Goal: Task Accomplishment & Management: Complete application form

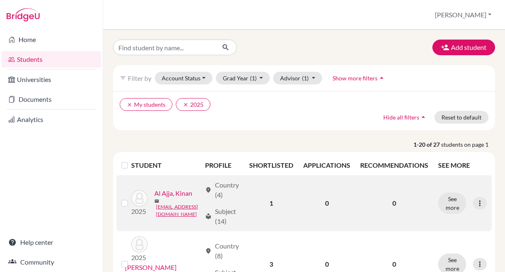
click at [154, 198] on link "Al Ajja, Kinan" at bounding box center [173, 194] width 38 height 10
click at [476, 203] on icon at bounding box center [480, 203] width 8 height 8
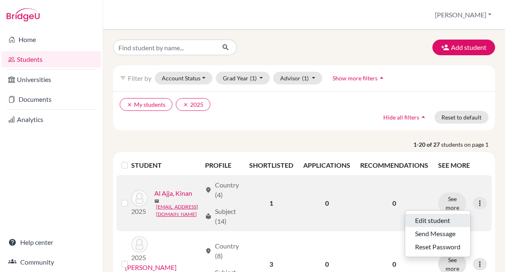
click at [434, 215] on button "Edit student" at bounding box center [437, 220] width 65 height 13
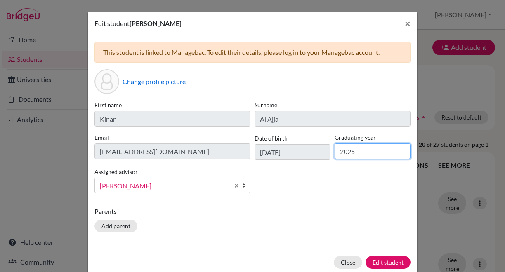
click at [358, 152] on input "2025" at bounding box center [373, 152] width 76 height 16
click at [405, 25] on span "×" at bounding box center [408, 23] width 6 height 12
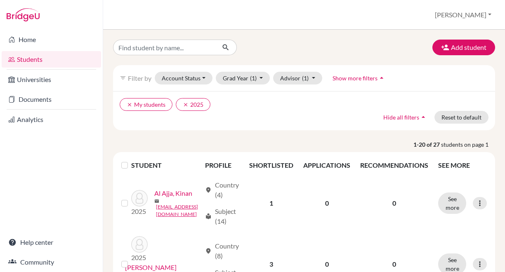
click at [28, 61] on link "Students" at bounding box center [51, 59] width 99 height 17
click at [456, 47] on button "Add student" at bounding box center [463, 48] width 63 height 16
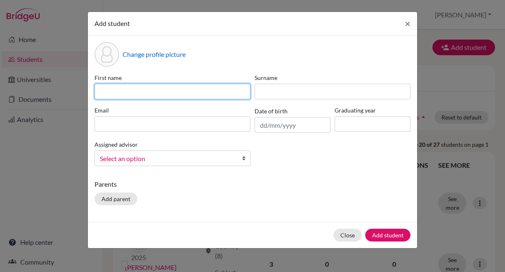
click at [211, 91] on input at bounding box center [172, 92] width 156 height 16
type input "Sergio"
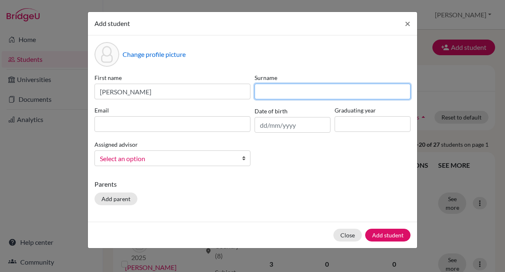
type input "Alvarez Gonzalez"
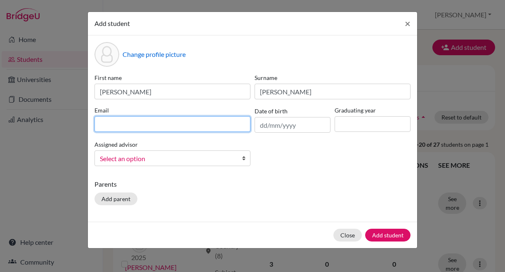
type input "[EMAIL_ADDRESS][DOMAIN_NAME]"
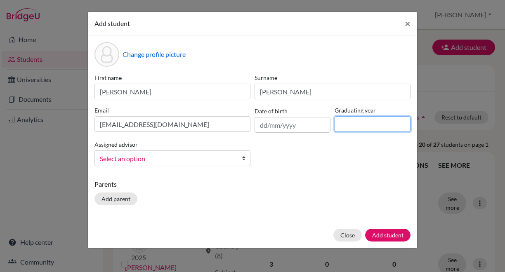
click at [353, 120] on input at bounding box center [373, 124] width 76 height 16
type input "2026"
click at [244, 160] on b at bounding box center [246, 158] width 8 height 15
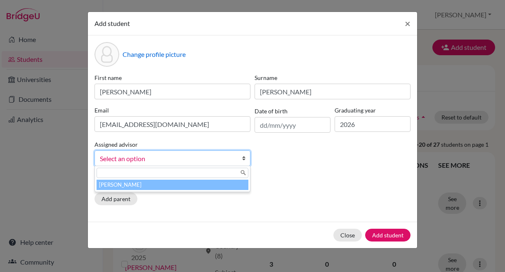
click at [272, 179] on p "Parents" at bounding box center [252, 184] width 316 height 10
click at [242, 161] on b at bounding box center [246, 158] width 8 height 15
click at [173, 185] on li "Kennedy, Gilles" at bounding box center [173, 185] width 152 height 10
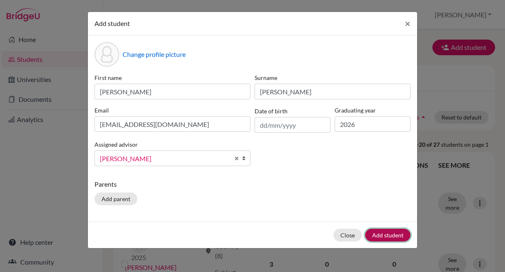
click at [377, 235] on button "Add student" at bounding box center [387, 235] width 45 height 13
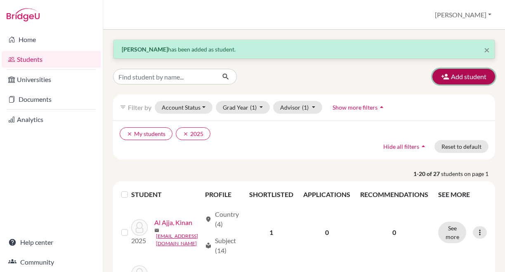
click at [459, 74] on button "Add student" at bounding box center [463, 77] width 63 height 16
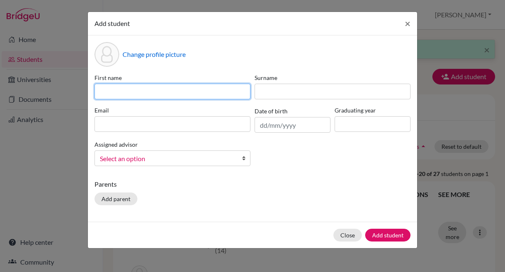
click at [167, 91] on input at bounding box center [172, 92] width 156 height 16
type input "Yousif"
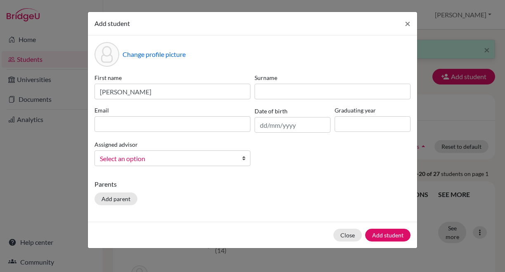
type input "Al-Zubaidi"
type input "[EMAIL_ADDRESS][DOMAIN_NAME]"
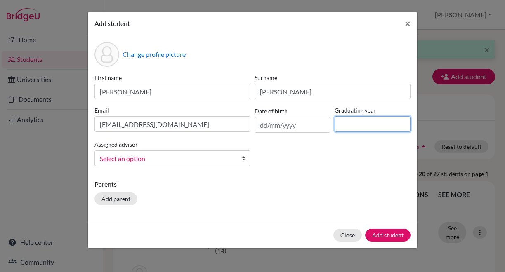
click at [342, 125] on input at bounding box center [373, 124] width 76 height 16
type input "2026"
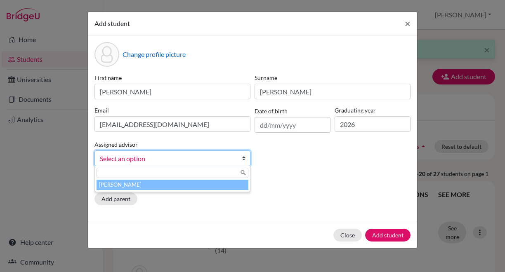
click at [243, 159] on b at bounding box center [246, 158] width 8 height 15
click at [188, 186] on li "Kennedy, Gilles" at bounding box center [173, 185] width 152 height 10
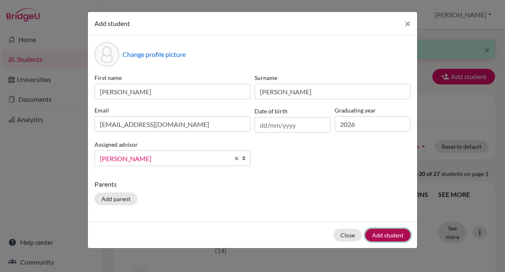
click at [393, 237] on button "Add student" at bounding box center [387, 235] width 45 height 13
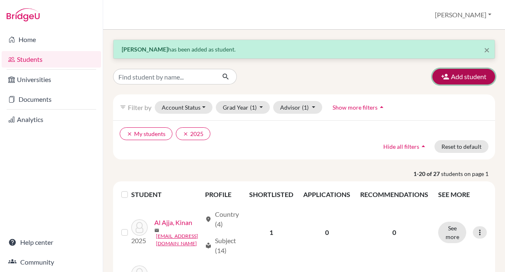
click at [458, 77] on button "Add student" at bounding box center [463, 77] width 63 height 16
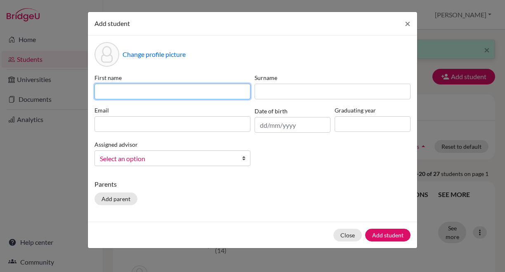
click at [229, 88] on input at bounding box center [172, 92] width 156 height 16
type input "Hadi"
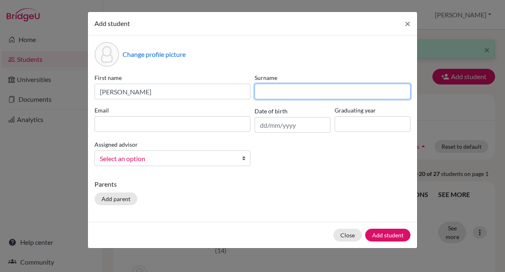
type input "Amla"
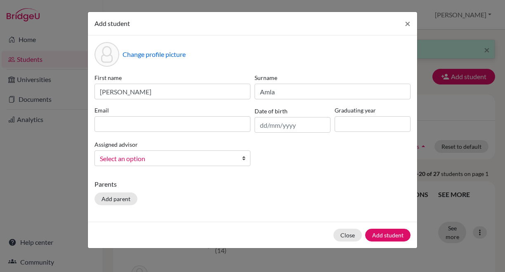
type input "[EMAIL_ADDRESS][DOMAIN_NAME]"
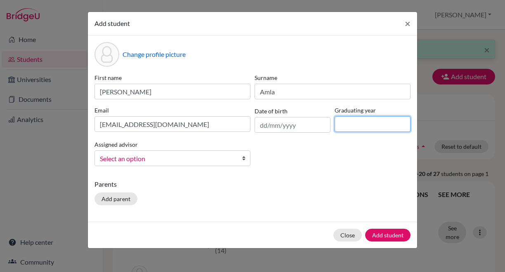
click at [357, 127] on input at bounding box center [373, 124] width 76 height 16
type input "2026"
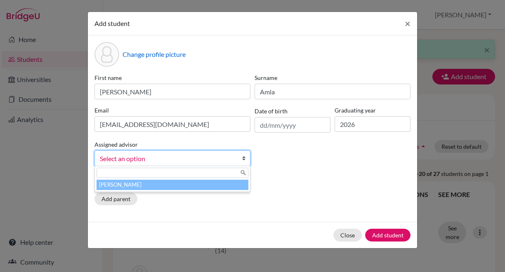
click at [245, 161] on b at bounding box center [246, 158] width 8 height 15
click at [200, 186] on li "Kennedy, Gilles" at bounding box center [173, 185] width 152 height 10
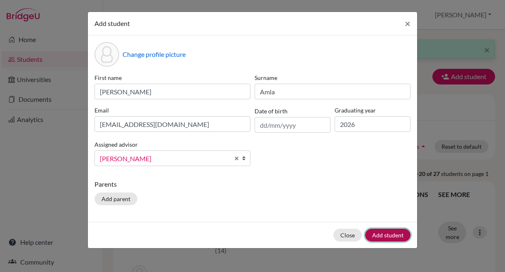
click at [382, 233] on button "Add student" at bounding box center [387, 235] width 45 height 13
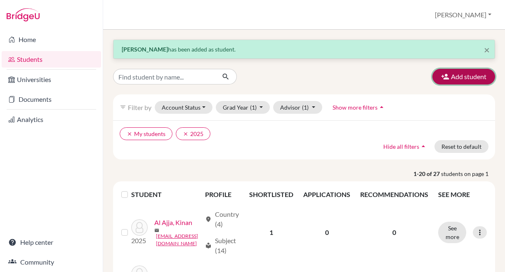
click at [470, 79] on button "Add student" at bounding box center [463, 77] width 63 height 16
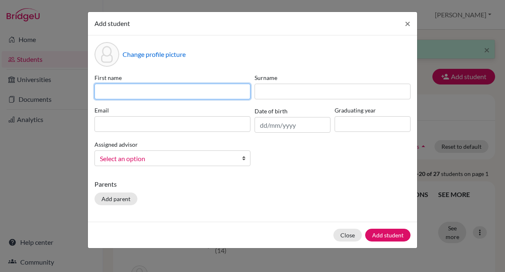
click at [226, 89] on input at bounding box center [172, 92] width 156 height 16
type input "Masouma"
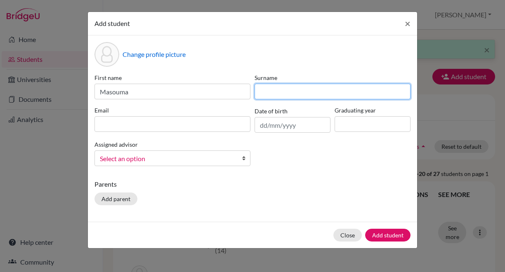
type input "Batori"
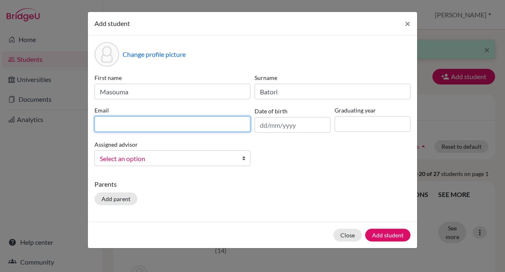
type input "[EMAIL_ADDRESS][DOMAIN_NAME]"
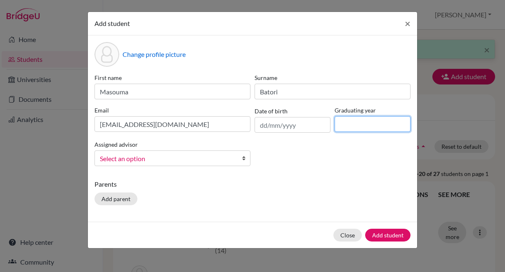
click at [361, 122] on input at bounding box center [373, 124] width 76 height 16
type input "2026"
click at [242, 159] on b at bounding box center [246, 158] width 8 height 15
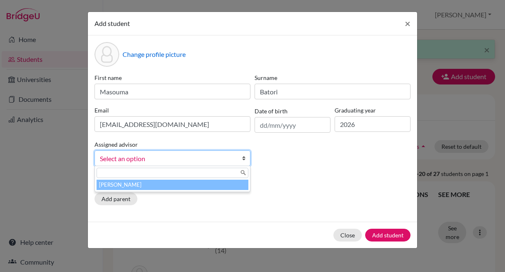
click at [186, 186] on li "Kennedy, Gilles" at bounding box center [173, 185] width 152 height 10
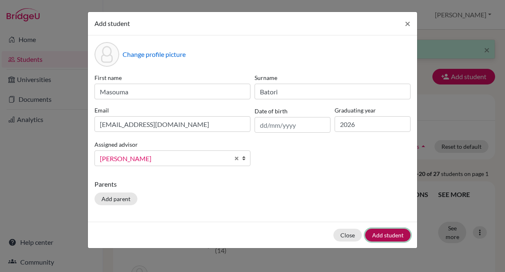
click at [384, 236] on button "Add student" at bounding box center [387, 235] width 45 height 13
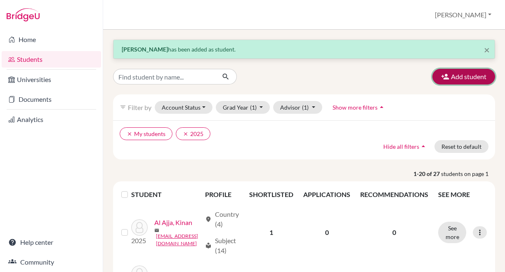
click at [453, 75] on button "Add student" at bounding box center [463, 77] width 63 height 16
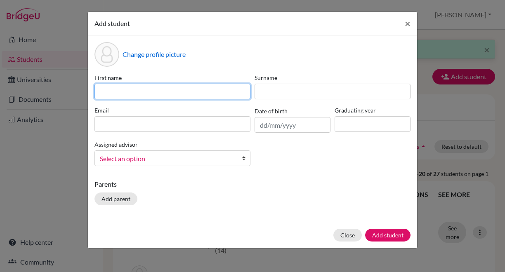
click at [186, 91] on input at bounding box center [172, 92] width 156 height 16
type input "Ingrid"
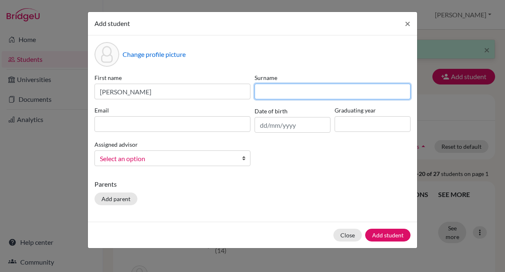
type input "Berglund"
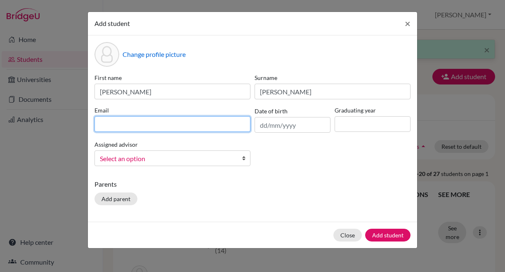
type input "[EMAIL_ADDRESS][DOMAIN_NAME]"
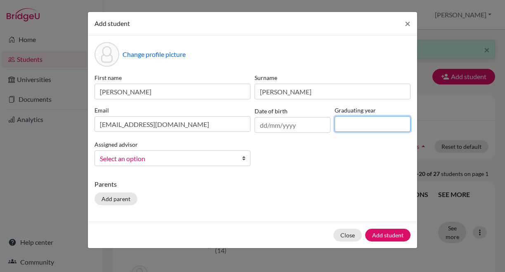
click at [353, 127] on input at bounding box center [373, 124] width 76 height 16
type input "2026"
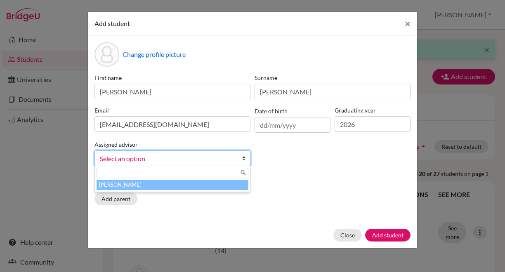
click at [243, 160] on b at bounding box center [246, 158] width 8 height 15
click at [182, 186] on li "Kennedy, Gilles" at bounding box center [173, 185] width 152 height 10
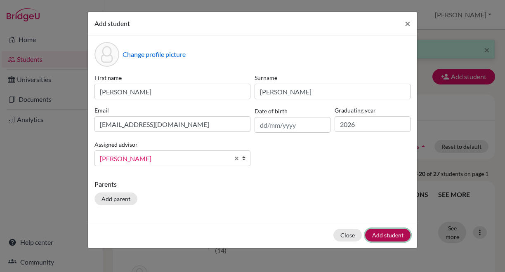
click at [394, 235] on button "Add student" at bounding box center [387, 235] width 45 height 13
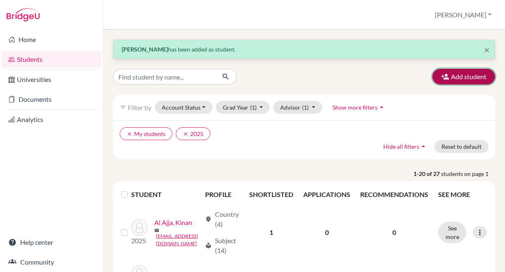
click at [465, 83] on button "Add student" at bounding box center [463, 77] width 63 height 16
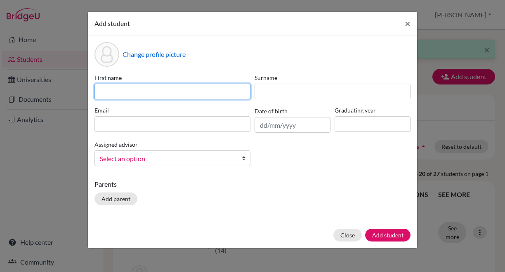
click at [113, 93] on input at bounding box center [172, 92] width 156 height 16
click at [170, 90] on input "Willow" at bounding box center [172, 92] width 156 height 16
type input "W"
type input "Willow"
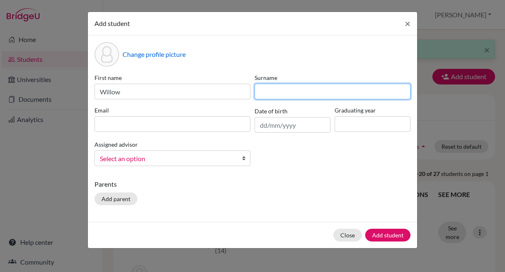
click at [269, 95] on input at bounding box center [333, 92] width 156 height 16
type input "Cain"
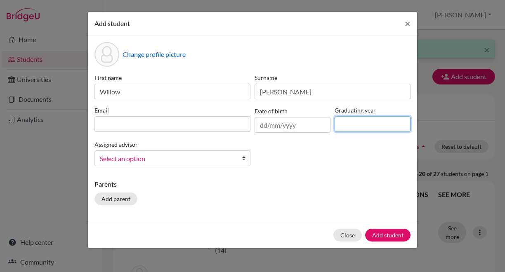
click at [348, 120] on input at bounding box center [373, 124] width 76 height 16
type input "2026"
click at [243, 160] on b at bounding box center [246, 158] width 8 height 15
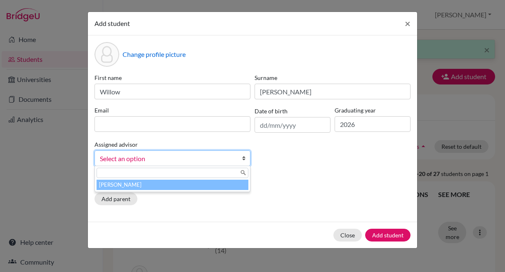
click at [202, 186] on li "Kennedy, Gilles" at bounding box center [173, 185] width 152 height 10
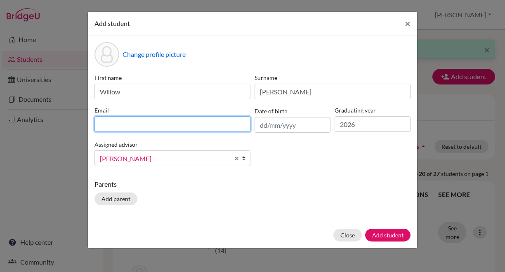
click at [109, 122] on input at bounding box center [172, 124] width 156 height 16
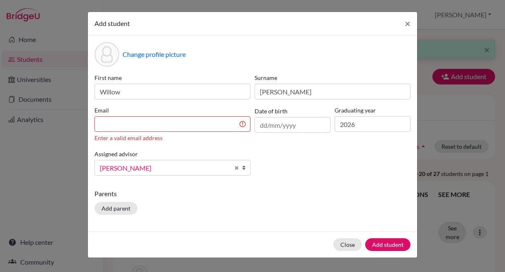
click at [496, 150] on div "Add student × Change profile picture First name Willow Surname Cain Email Enter…" at bounding box center [252, 136] width 505 height 272
click at [208, 123] on input at bounding box center [172, 124] width 156 height 16
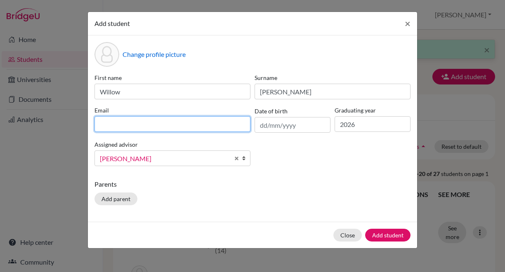
paste input "Cain Willow <wica06001@utb.vaxjo.se>"
click at [140, 125] on input "Cain Willow <wica06001@utb.vaxjo.se>" at bounding box center [172, 124] width 156 height 16
click at [183, 122] on input "wica06001@utb.vaxjo.se>" at bounding box center [172, 124] width 156 height 16
type input "[EMAIL_ADDRESS][DOMAIN_NAME]"
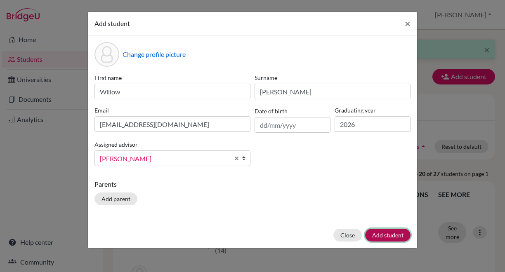
click at [386, 234] on button "Add student" at bounding box center [387, 235] width 45 height 13
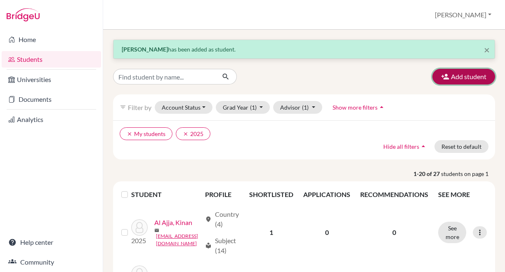
click at [458, 77] on button "Add student" at bounding box center [463, 77] width 63 height 16
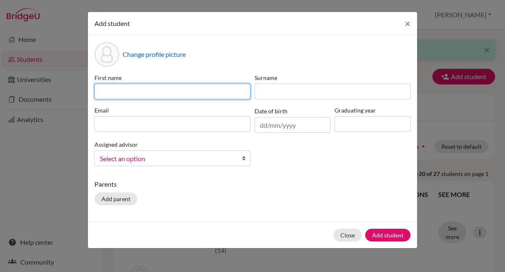
click at [172, 94] on input at bounding box center [172, 92] width 156 height 16
type input "Mira"
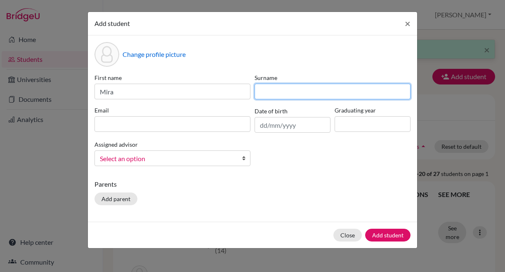
click at [274, 93] on input at bounding box center [333, 92] width 156 height 16
type input "Dahy"
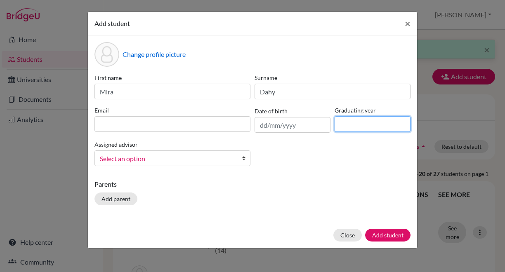
click at [346, 129] on input at bounding box center [373, 124] width 76 height 16
type input "2026"
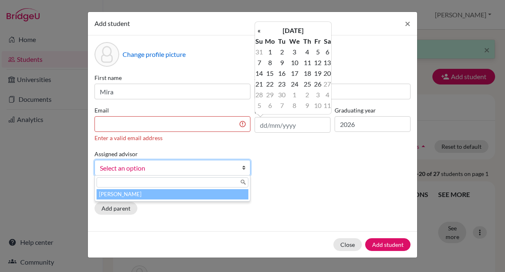
click at [351, 37] on div "Change profile picture First name Mira Surname Dahy Email Enter a valid email a…" at bounding box center [252, 133] width 329 height 196
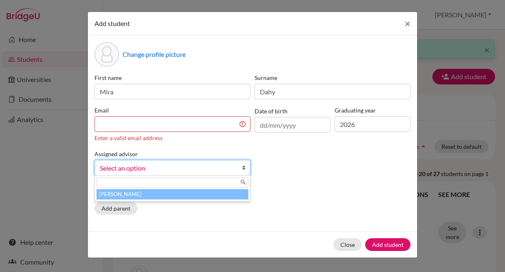
click at [245, 169] on b at bounding box center [246, 167] width 8 height 15
click at [186, 194] on li "Kennedy, Gilles" at bounding box center [173, 194] width 152 height 10
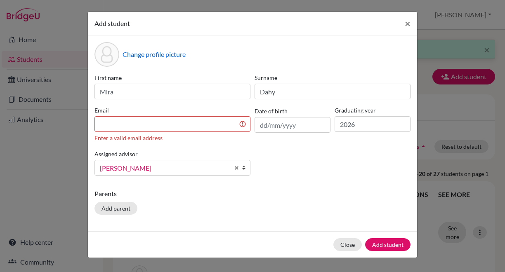
click at [439, 105] on div "Add student × Change profile picture First name Mira Surname Dahy Email Enter a…" at bounding box center [252, 136] width 505 height 272
click at [155, 125] on input at bounding box center [172, 124] width 156 height 16
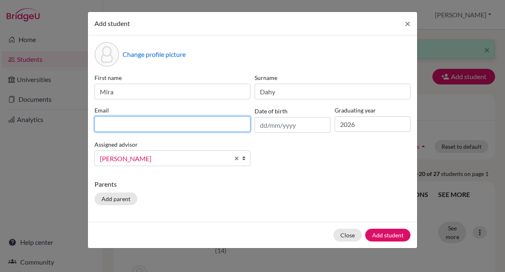
paste input "Dahy Mira Bassam Saeed Mohammed <mida09001@utb.vaxjo.se>"
click at [168, 125] on input "Dahy Mira Bassam Saeed Mohammed <mida09001@utb.vaxjo.se>" at bounding box center [172, 124] width 156 height 16
click at [177, 125] on input "mida09001@utb.vaxjo.se>" at bounding box center [172, 124] width 156 height 16
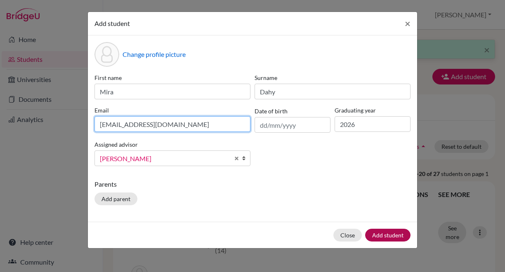
type input "[EMAIL_ADDRESS][DOMAIN_NAME]"
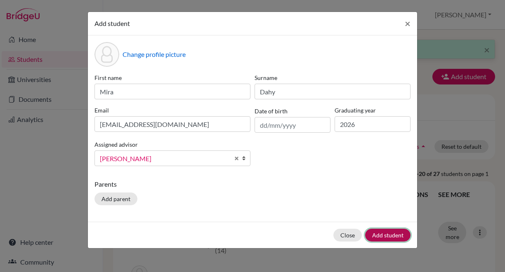
click at [387, 235] on button "Add student" at bounding box center [387, 235] width 45 height 13
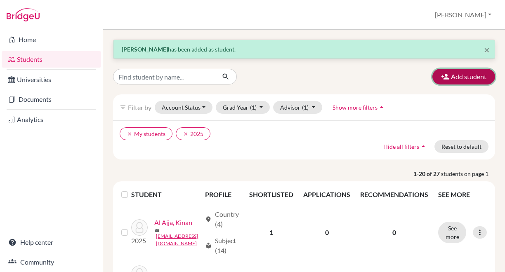
click at [456, 73] on button "Add student" at bounding box center [463, 77] width 63 height 16
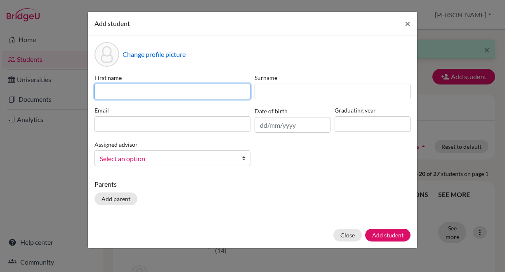
click at [234, 87] on input at bounding box center [172, 92] width 156 height 16
type input "Saeed"
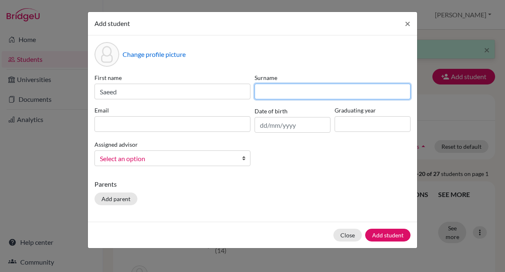
click at [290, 92] on input at bounding box center [333, 92] width 156 height 16
type input "Dahy"
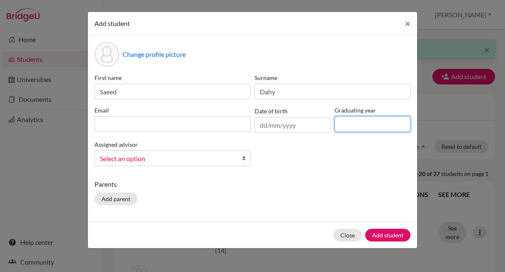
click at [348, 123] on input at bounding box center [373, 124] width 76 height 16
type input "2026"
click at [243, 160] on b at bounding box center [246, 158] width 8 height 15
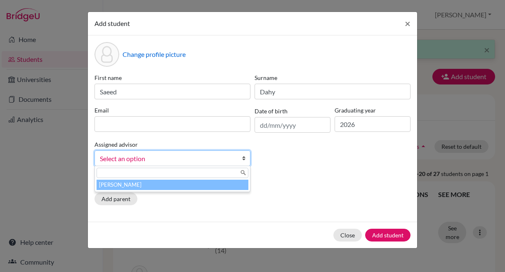
click at [194, 184] on li "Kennedy, Gilles" at bounding box center [173, 185] width 152 height 10
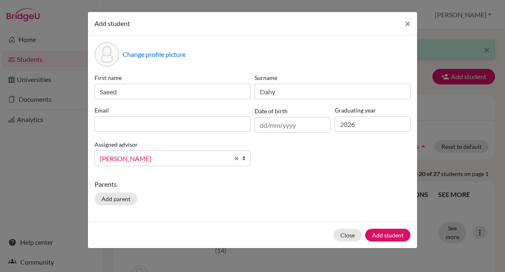
click at [438, 16] on div "Add student × Change profile picture First name Saeed Surname Dahy Email Date o…" at bounding box center [252, 136] width 505 height 272
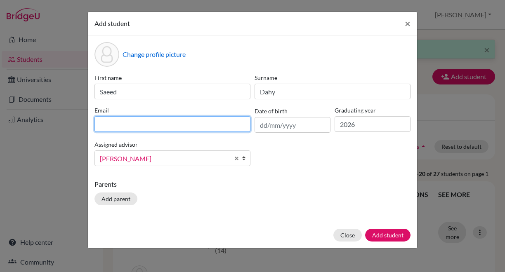
click at [158, 119] on input at bounding box center [172, 124] width 156 height 16
paste input "Dahy Saeed Bassam Saeed Mohammed <sada08001@utb.vaxjo.se>"
click at [171, 126] on input "Dahy Saeed Bassam Saeed Mohammed <sada08001@utb.vaxjo.se>" at bounding box center [172, 124] width 156 height 16
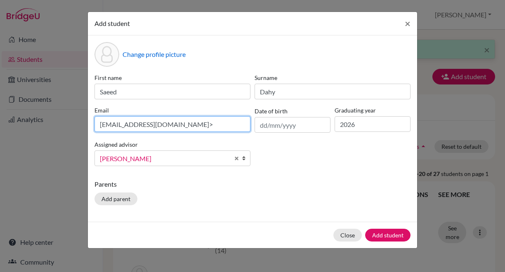
click at [183, 123] on input "sada08001@utb.vaxjo.se>" at bounding box center [172, 124] width 156 height 16
type input "[EMAIL_ADDRESS][DOMAIN_NAME]"
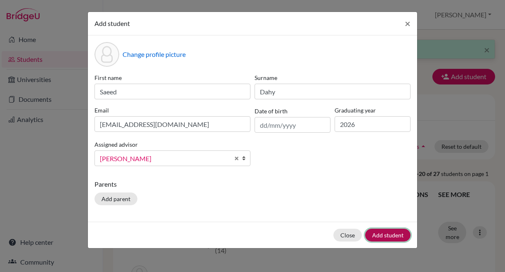
click at [384, 234] on button "Add student" at bounding box center [387, 235] width 45 height 13
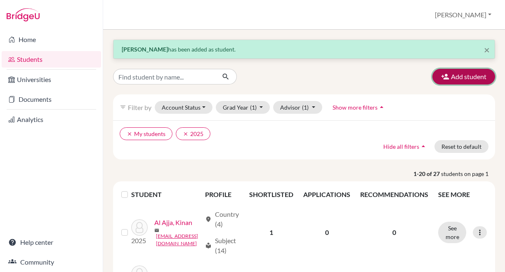
click at [449, 73] on button "Add student" at bounding box center [463, 77] width 63 height 16
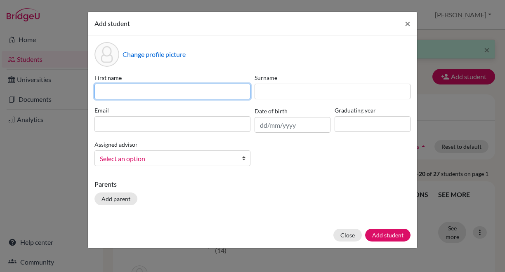
click at [236, 91] on input at bounding box center [172, 92] width 156 height 16
type input "m"
type input "Miriam"
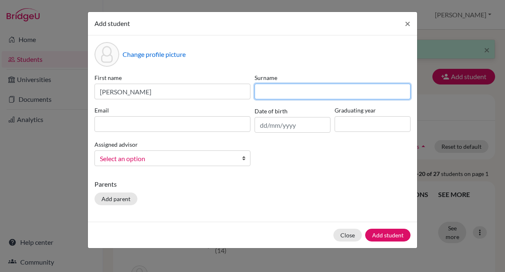
click at [284, 92] on input at bounding box center [333, 92] width 156 height 16
type input "de Frias Baptista"
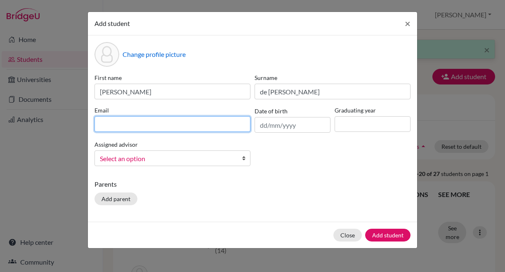
type input "[EMAIL_ADDRESS][PERSON_NAME][PERSON_NAME][DOMAIN_NAME]"
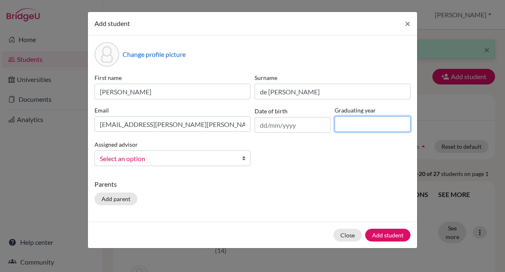
click at [348, 127] on input at bounding box center [373, 124] width 76 height 16
type input "2026"
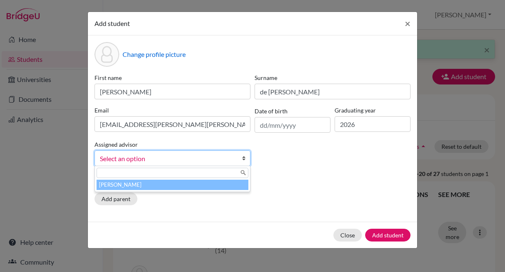
click at [230, 157] on span "Select an option" at bounding box center [167, 158] width 134 height 11
click at [206, 184] on li "Kennedy, Gilles" at bounding box center [173, 185] width 152 height 10
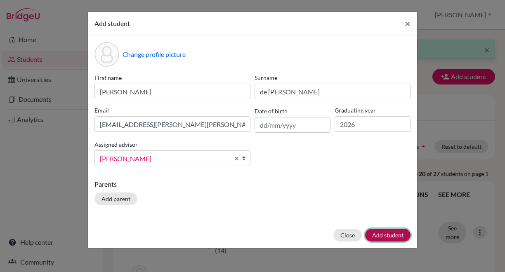
click at [384, 232] on button "Add student" at bounding box center [387, 235] width 45 height 13
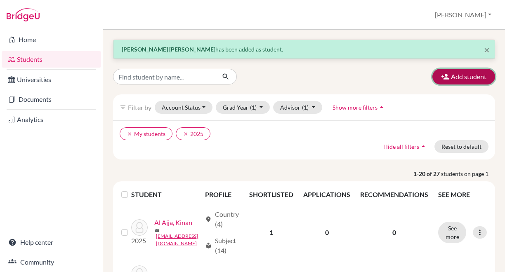
click at [455, 75] on button "Add student" at bounding box center [463, 77] width 63 height 16
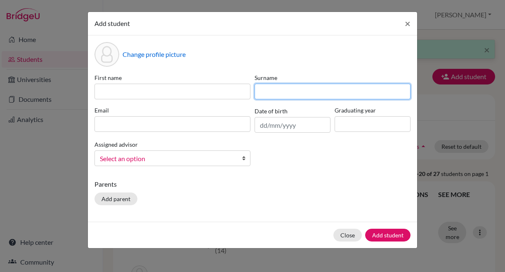
click at [316, 87] on input at bounding box center [333, 92] width 156 height 16
type input "Diab"
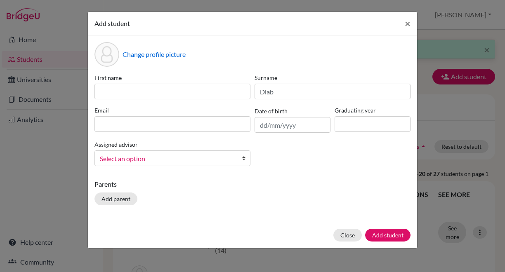
type input "Bader"
type input "[EMAIL_ADDRESS][DOMAIN_NAME]"
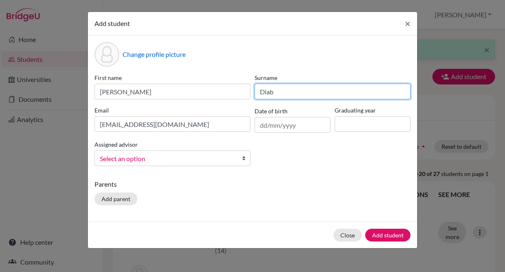
type input "Diab"
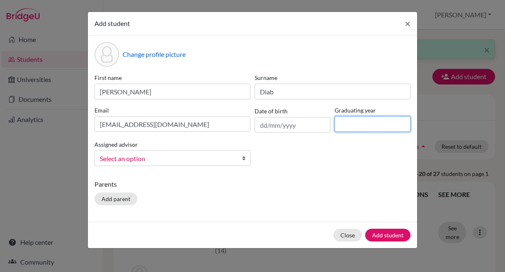
click at [356, 124] on input at bounding box center [373, 124] width 76 height 16
type input "2026"
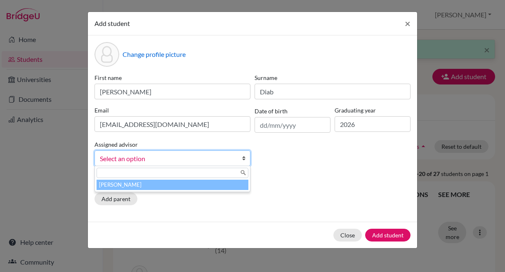
click at [245, 158] on b at bounding box center [246, 158] width 8 height 15
click at [194, 184] on li "Kennedy, Gilles" at bounding box center [173, 185] width 152 height 10
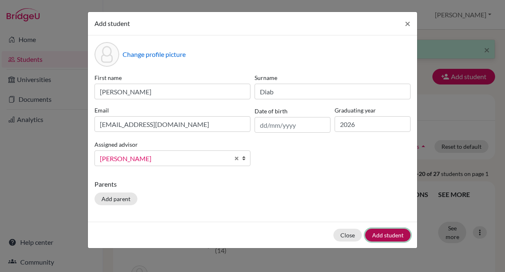
click at [389, 234] on button "Add student" at bounding box center [387, 235] width 45 height 13
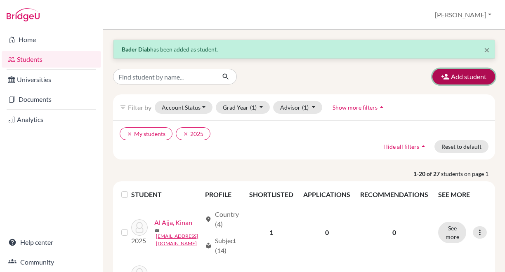
click at [460, 75] on button "Add student" at bounding box center [463, 77] width 63 height 16
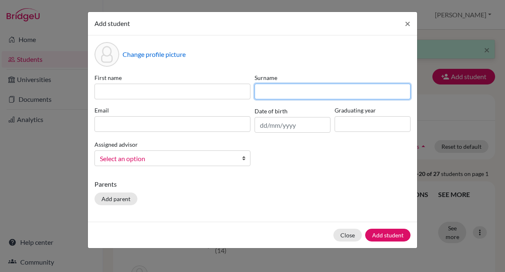
click at [339, 96] on input at bounding box center [333, 92] width 156 height 16
type input "Gadajeva"
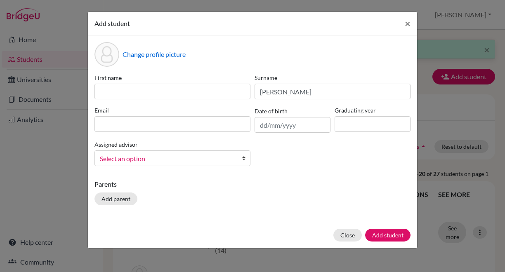
type input "Sanna"
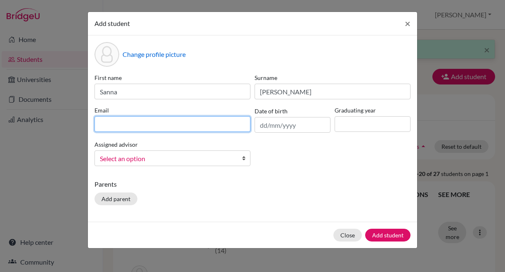
type input "[EMAIL_ADDRESS][DOMAIN_NAME]"
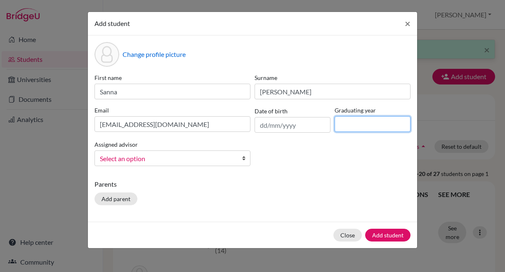
click at [342, 126] on input at bounding box center [373, 124] width 76 height 16
type input "2026"
click at [244, 159] on b at bounding box center [246, 158] width 8 height 15
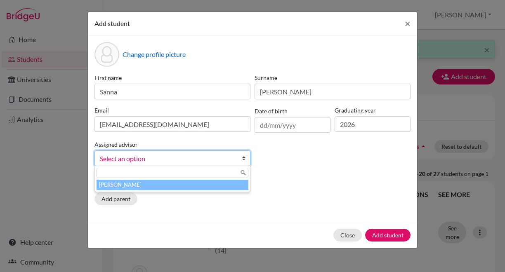
click at [206, 183] on li "Kennedy, Gilles" at bounding box center [173, 185] width 152 height 10
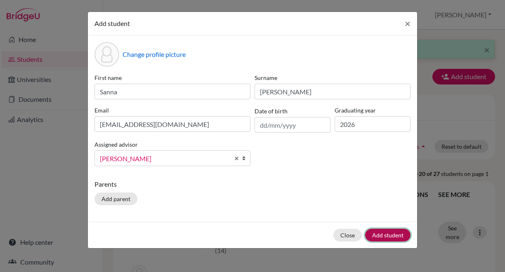
click at [393, 236] on button "Add student" at bounding box center [387, 235] width 45 height 13
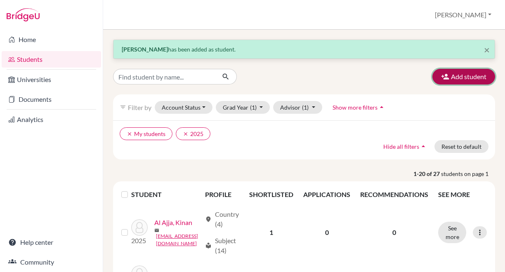
click at [455, 77] on button "Add student" at bounding box center [463, 77] width 63 height 16
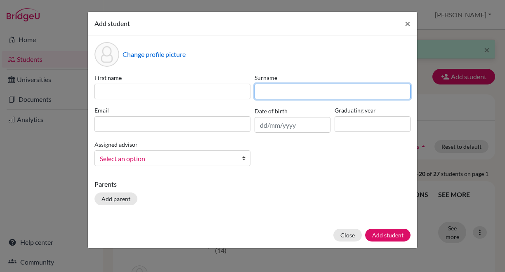
click at [342, 94] on input at bounding box center [333, 92] width 156 height 16
type input "Gallardo"
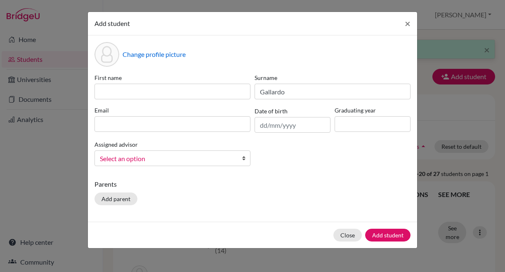
type input "Filippa"
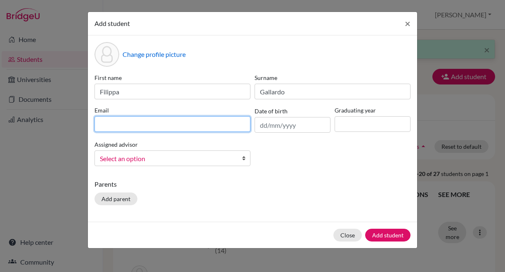
type input "[EMAIL_ADDRESS][DOMAIN_NAME]"
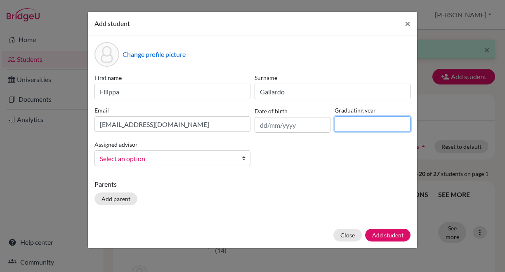
click at [351, 126] on input at bounding box center [373, 124] width 76 height 16
type input "2026"
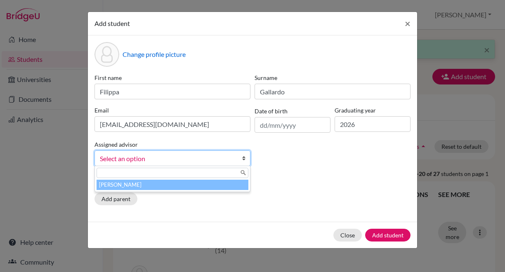
click at [245, 158] on b at bounding box center [246, 158] width 8 height 15
click at [202, 184] on li "Kennedy, Gilles" at bounding box center [173, 185] width 152 height 10
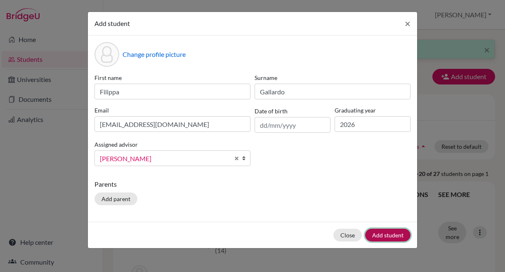
click at [387, 235] on button "Add student" at bounding box center [387, 235] width 45 height 13
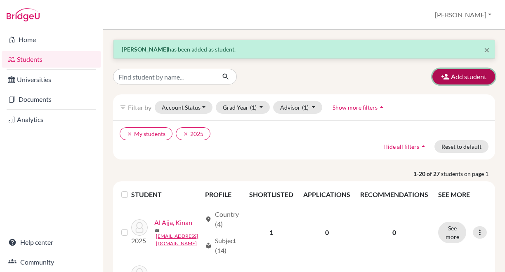
click at [460, 78] on button "Add student" at bounding box center [463, 77] width 63 height 16
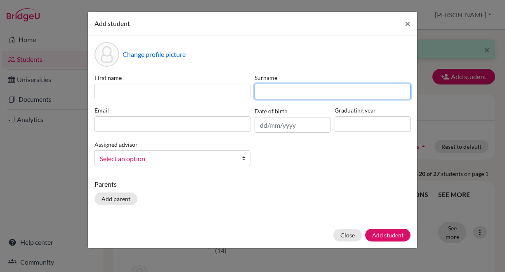
click at [363, 95] on input at bounding box center [333, 92] width 156 height 16
type input "Gazarov"
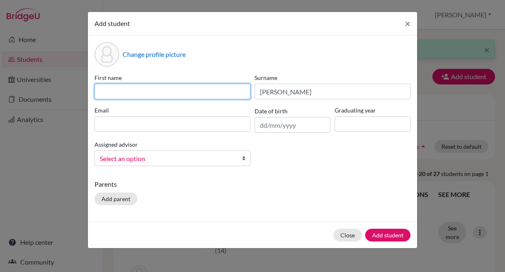
type input "Artur"
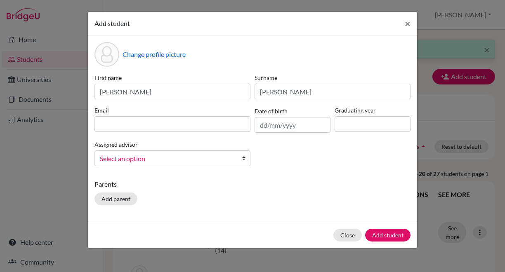
type input "[EMAIL_ADDRESS][DOMAIN_NAME]"
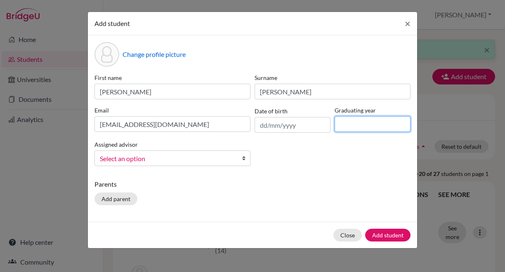
click at [347, 126] on input at bounding box center [373, 124] width 76 height 16
type input "2026"
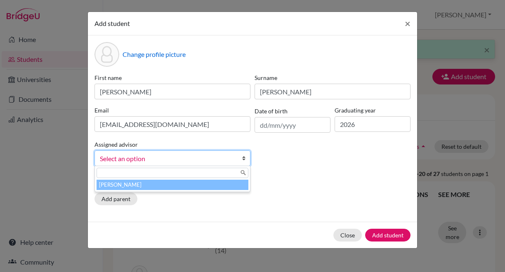
click at [245, 160] on b at bounding box center [246, 158] width 8 height 15
click at [207, 184] on li "Kennedy, Gilles" at bounding box center [173, 185] width 152 height 10
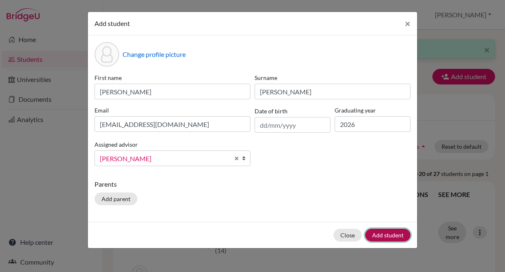
click at [377, 234] on button "Add student" at bounding box center [387, 235] width 45 height 13
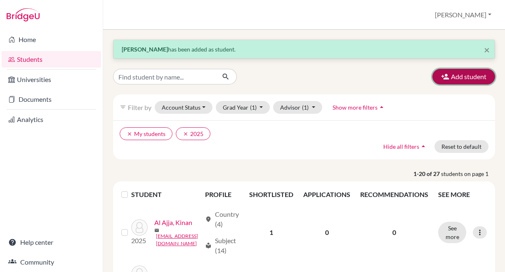
click at [463, 75] on button "Add student" at bounding box center [463, 77] width 63 height 16
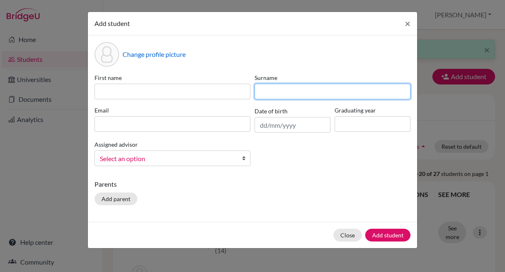
click at [362, 88] on input at bounding box center [333, 92] width 156 height 16
type input "Gladys"
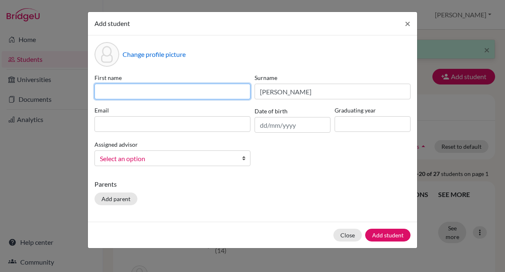
click at [170, 92] on input at bounding box center [172, 92] width 156 height 16
type input "Samuel"
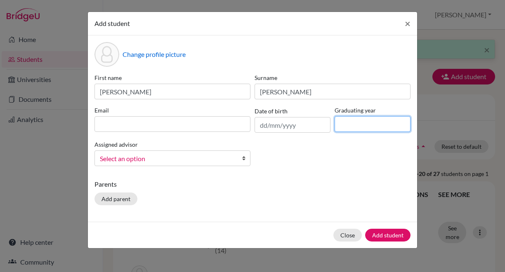
click at [351, 125] on input at bounding box center [373, 124] width 76 height 16
type input "2026"
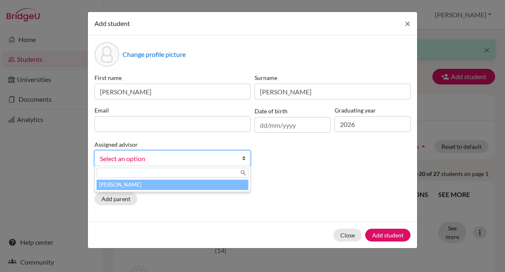
click at [243, 160] on b at bounding box center [246, 158] width 8 height 15
click at [194, 183] on li "Kennedy, Gilles" at bounding box center [173, 185] width 152 height 10
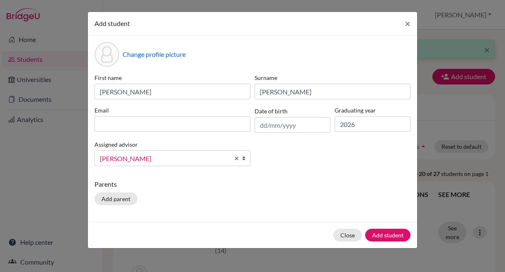
click at [487, 99] on div "Add student × Change profile picture First name Samuel Surname Gladys Email Dat…" at bounding box center [252, 136] width 505 height 272
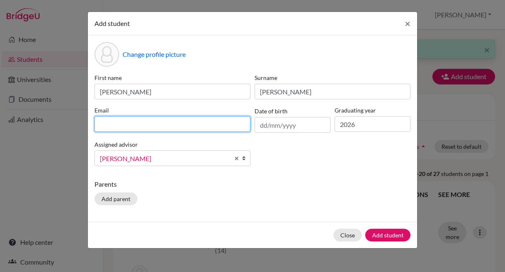
click at [184, 124] on input at bounding box center [172, 124] width 156 height 16
paste input "Gladys Samuel <sagl07001@utb.vaxjo.se>"
click at [146, 125] on input "Gladys Samuel <sagl07001@utb.vaxjo.se>" at bounding box center [172, 124] width 156 height 16
click at [183, 126] on input "sagl07001@utb.vaxjo.se>" at bounding box center [172, 124] width 156 height 16
type input "[EMAIL_ADDRESS][DOMAIN_NAME]"
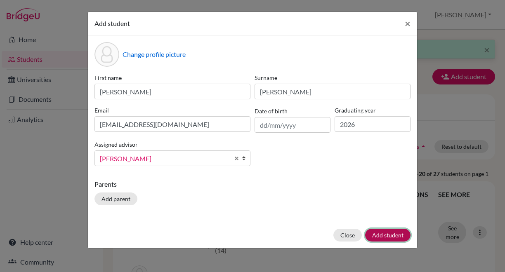
click at [396, 238] on button "Add student" at bounding box center [387, 235] width 45 height 13
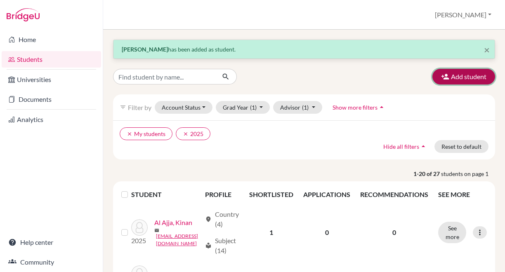
click at [456, 75] on button "Add student" at bounding box center [463, 77] width 63 height 16
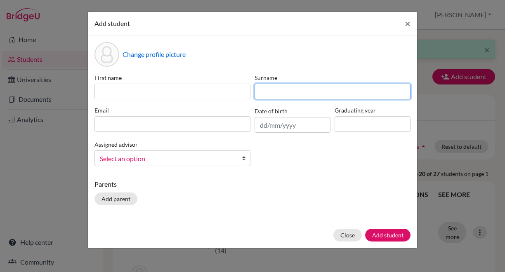
click at [315, 94] on input at bounding box center [333, 92] width 156 height 16
type input "Hedenborg"
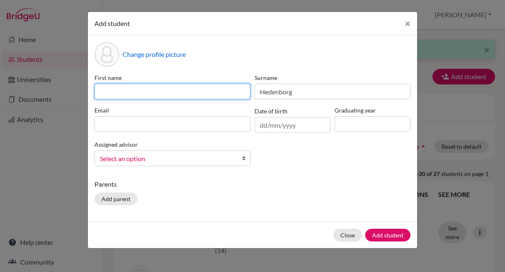
click at [230, 90] on input at bounding box center [172, 92] width 156 height 16
type input "Maya"
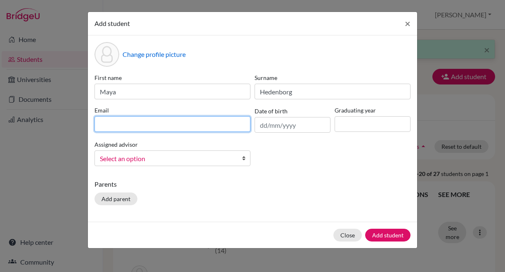
click at [177, 124] on input at bounding box center [172, 124] width 156 height 16
type input "m"
paste input "Hedenborg Maya <mahe07003@utb.vaxjo.se>"
click at [154, 124] on input "Hedenborg Maya <mahe07003@utb.vaxjo.se>" at bounding box center [172, 124] width 156 height 16
click at [193, 120] on input "mahe07003@utb.vaxjo.se>" at bounding box center [172, 124] width 156 height 16
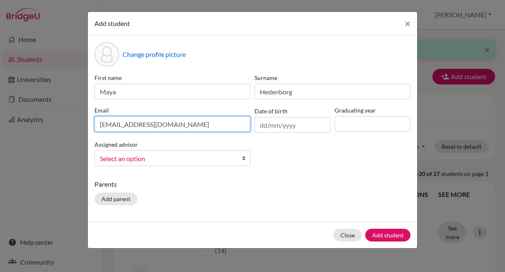
type input "[EMAIL_ADDRESS][DOMAIN_NAME]"
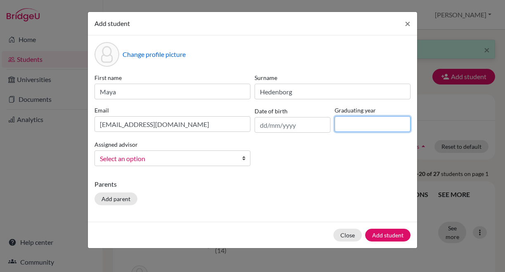
click at [362, 122] on input at bounding box center [373, 124] width 76 height 16
type input "2026"
click at [244, 159] on b at bounding box center [246, 158] width 8 height 15
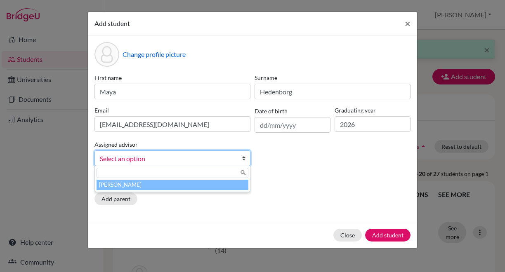
click at [190, 185] on li "Kennedy, Gilles" at bounding box center [173, 185] width 152 height 10
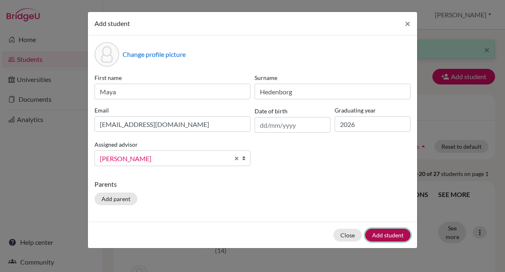
click at [382, 235] on button "Add student" at bounding box center [387, 235] width 45 height 13
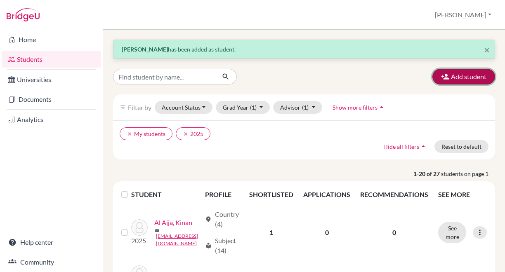
click at [457, 72] on button "Add student" at bounding box center [463, 77] width 63 height 16
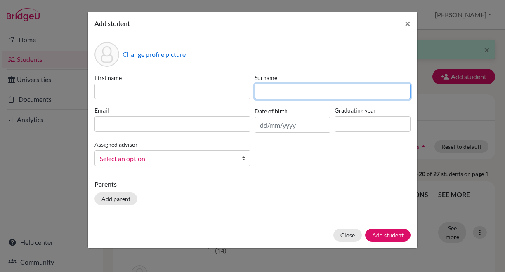
click at [349, 87] on input at bounding box center [333, 92] width 156 height 16
type input "Johansson"
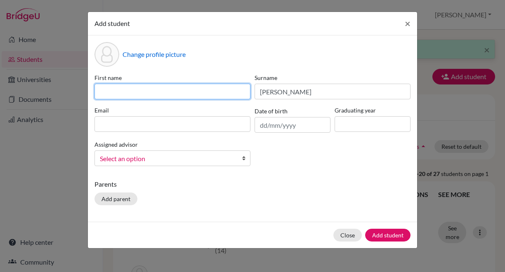
click at [220, 92] on input at bounding box center [172, 92] width 156 height 16
type input "Linn"
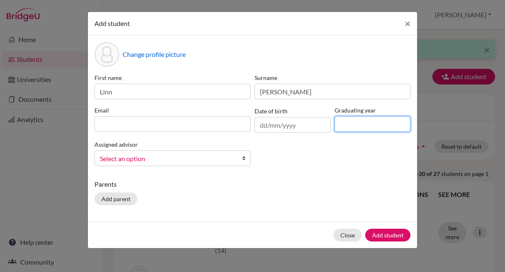
click at [348, 123] on input at bounding box center [373, 124] width 76 height 16
type input "2026"
click at [243, 160] on b at bounding box center [246, 158] width 8 height 15
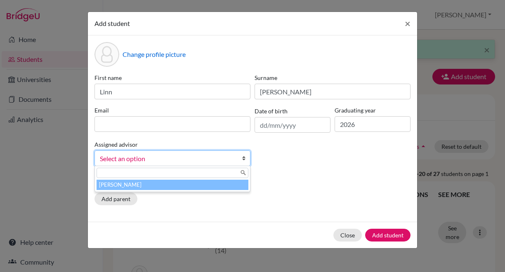
click at [205, 184] on li "Kennedy, Gilles" at bounding box center [173, 185] width 152 height 10
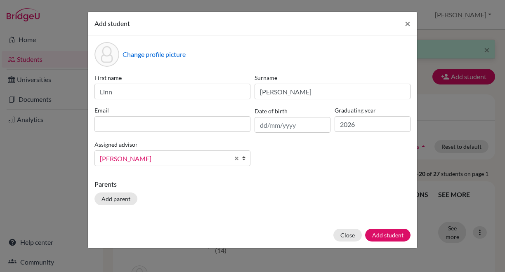
click at [440, 16] on div "Add student × Change profile picture First name Linn Surname Johansson Email Da…" at bounding box center [252, 136] width 505 height 272
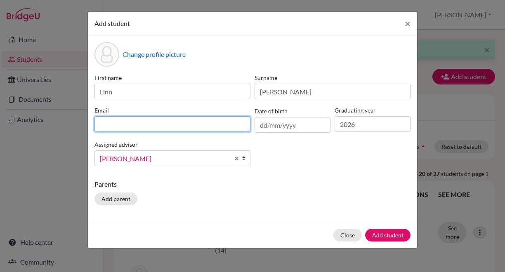
click at [179, 125] on input at bounding box center [172, 124] width 156 height 16
paste input "Johansson Linn <lijo07004@utb.vaxjo.se>"
click at [147, 125] on input "Johansson Linn <lijo07004@utb.vaxjo.se>" at bounding box center [172, 124] width 156 height 16
click at [170, 125] on input "lijo07004@utb.vaxjo.se>" at bounding box center [172, 124] width 156 height 16
type input "[EMAIL_ADDRESS][DOMAIN_NAME]"
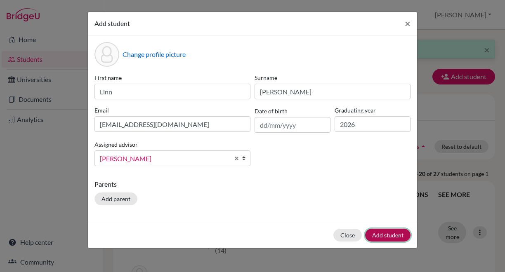
click at [379, 233] on button "Add student" at bounding box center [387, 235] width 45 height 13
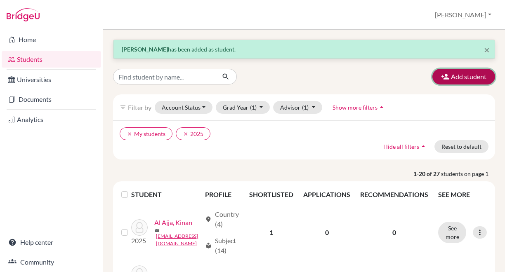
click at [450, 78] on button "Add student" at bounding box center [463, 77] width 63 height 16
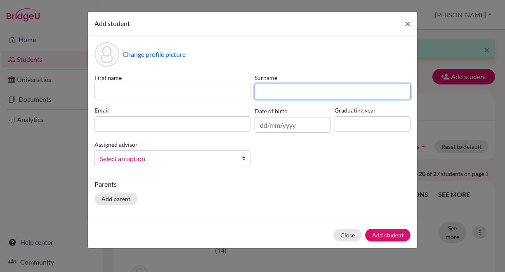
click at [349, 92] on input at bounding box center [333, 92] width 156 height 16
type input "Machado Costa da Cruz"
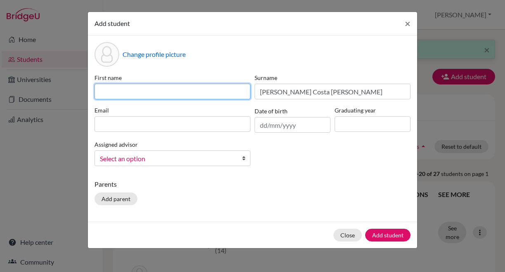
click at [217, 88] on input at bounding box center [172, 92] width 156 height 16
type input "Rafaella"
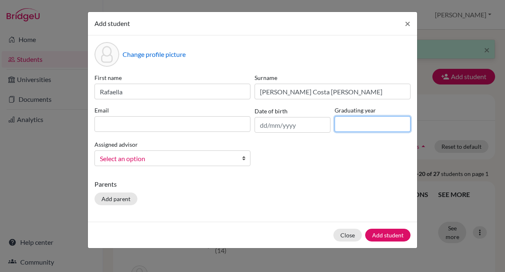
click at [344, 126] on input at bounding box center [373, 124] width 76 height 16
type input "2026"
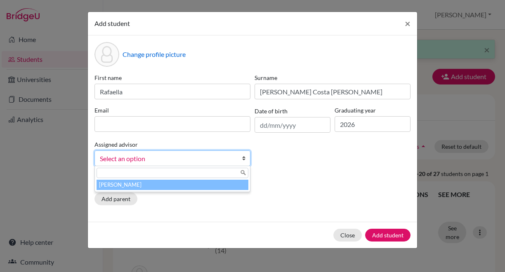
click at [245, 158] on b at bounding box center [246, 158] width 8 height 15
click at [204, 183] on li "Kennedy, Gilles" at bounding box center [173, 185] width 152 height 10
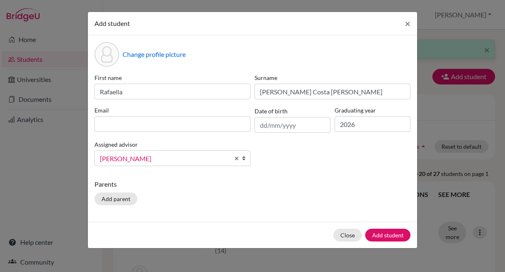
click at [434, 21] on div "Add student × Change profile picture First name Rafaella Surname Machado Costa …" at bounding box center [252, 136] width 505 height 272
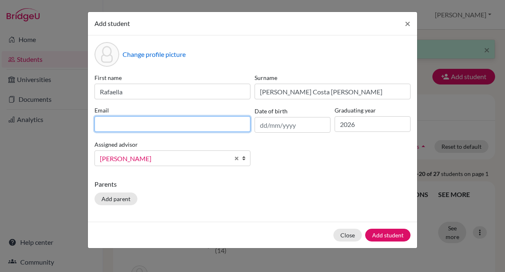
click at [174, 118] on input at bounding box center [172, 124] width 156 height 16
paste input "Machado Costa da Cruz Rafaella <rama07001@utb.vaxjo.se>"
click at [168, 125] on input "Machado Costa da Cruz Rafaella <rama07001@utb.vaxjo.se>" at bounding box center [172, 124] width 156 height 16
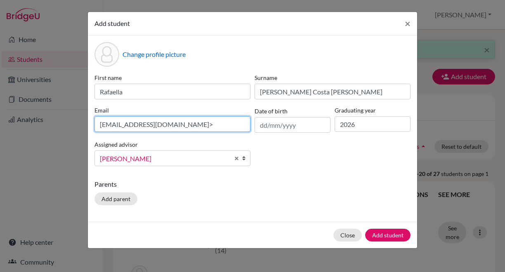
click at [178, 125] on input "rama07001@utb.vaxjo.se>" at bounding box center [172, 124] width 156 height 16
type input "[EMAIL_ADDRESS][DOMAIN_NAME]"
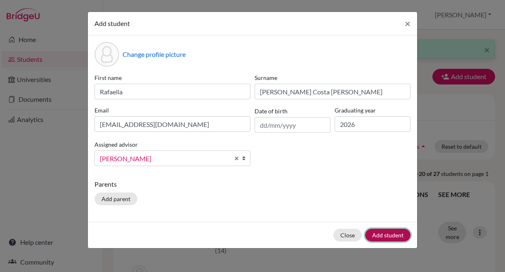
click at [384, 237] on button "Add student" at bounding box center [387, 235] width 45 height 13
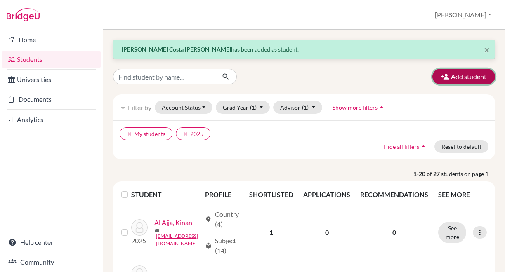
click at [450, 72] on button "Add student" at bounding box center [463, 77] width 63 height 16
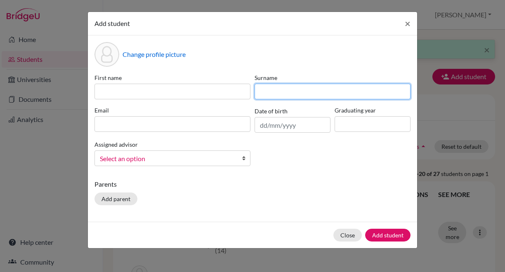
click at [355, 91] on input at bounding box center [333, 92] width 156 height 16
type input "Marcisz"
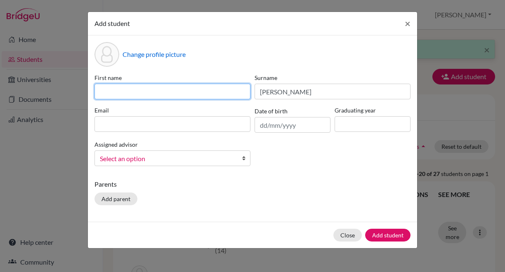
click at [232, 92] on input at bounding box center [172, 92] width 156 height 16
type input "Elias"
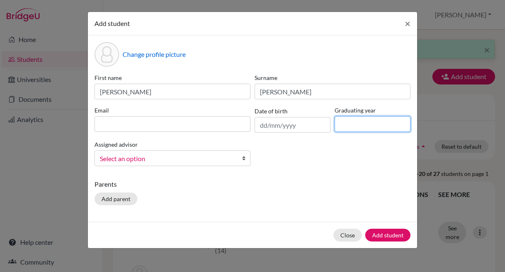
click at [340, 125] on input at bounding box center [373, 124] width 76 height 16
type input "2026"
click at [245, 158] on b at bounding box center [246, 158] width 8 height 15
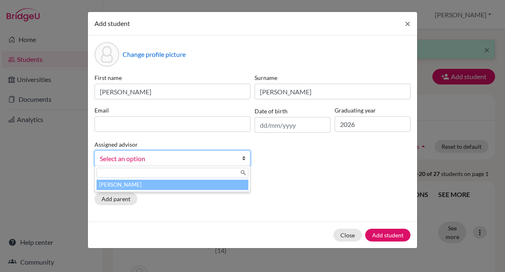
click at [202, 184] on li "Kennedy, Gilles" at bounding box center [173, 185] width 152 height 10
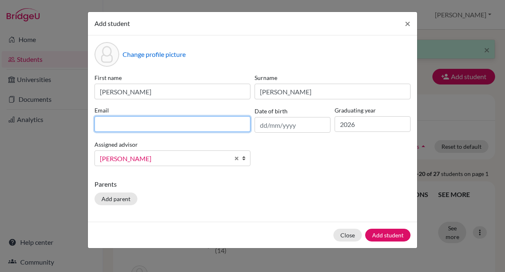
click at [164, 130] on input at bounding box center [172, 124] width 156 height 16
paste input "Marcisz Elias <elma08003@utb.vaxjo.se>"
click at [142, 125] on input "Marcisz Elias <elma08003@utb.vaxjo.se>" at bounding box center [172, 124] width 156 height 16
click at [181, 126] on input "elma08003@utb.vaxjo.se>" at bounding box center [172, 124] width 156 height 16
type input "[EMAIL_ADDRESS][DOMAIN_NAME]"
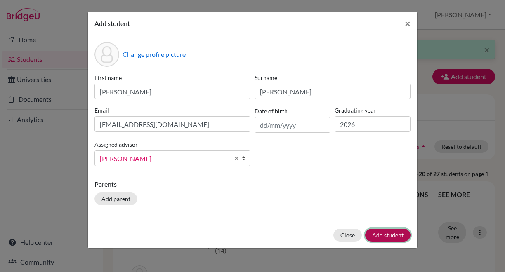
click at [389, 236] on button "Add student" at bounding box center [387, 235] width 45 height 13
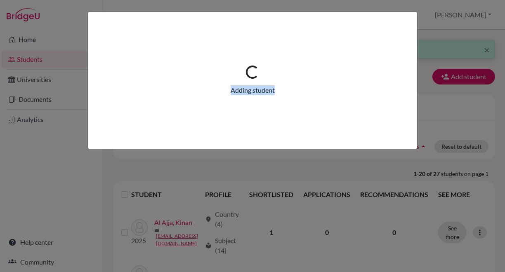
click at [389, 236] on div "Loading... Adding student" at bounding box center [252, 136] width 505 height 272
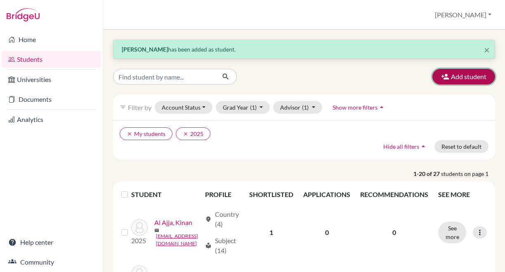
click at [457, 74] on button "Add student" at bounding box center [463, 77] width 63 height 16
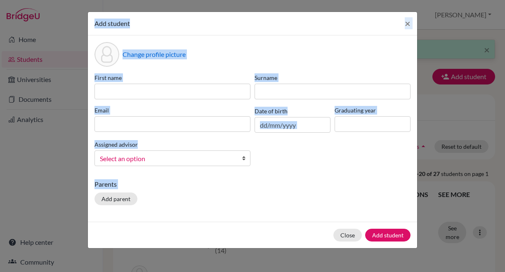
click at [306, 94] on input at bounding box center [333, 92] width 156 height 16
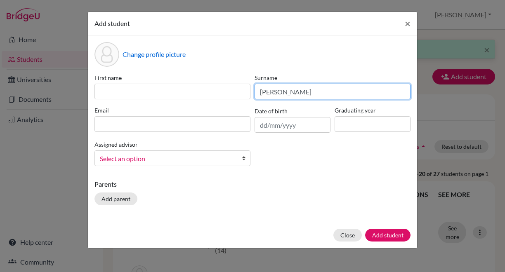
type input "Mohamed"
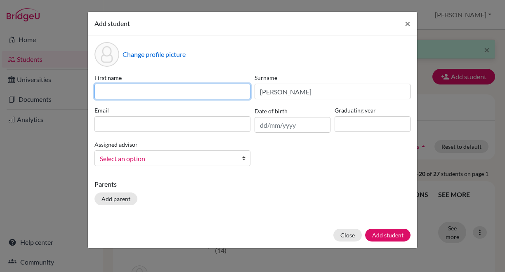
click at [149, 94] on input at bounding box center [172, 92] width 156 height 16
type input "Ilham Sid-Ali"
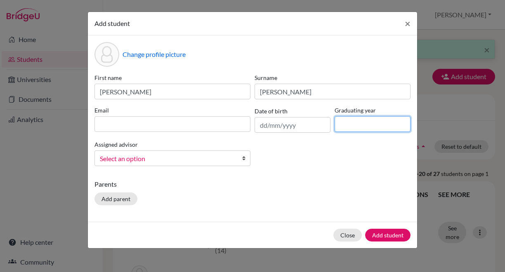
click at [351, 127] on input at bounding box center [373, 124] width 76 height 16
click at [351, 127] on input "20" at bounding box center [373, 124] width 76 height 16
type input "2026"
click at [244, 160] on b at bounding box center [246, 158] width 8 height 15
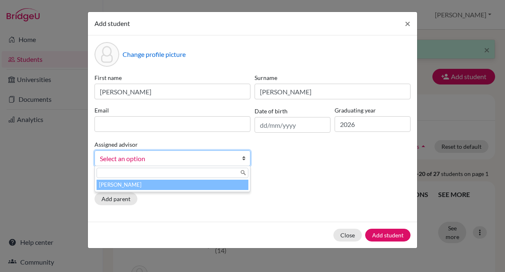
click at [198, 186] on li "Kennedy, Gilles" at bounding box center [173, 185] width 152 height 10
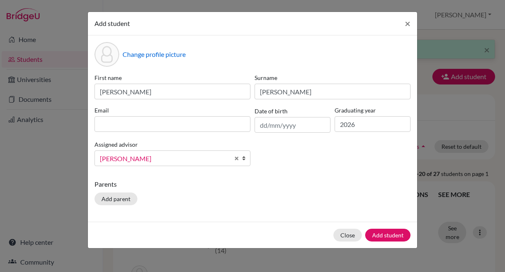
click at [441, 24] on div "Add student × Change profile picture First name Ilham Sid-Ali Surname Mohamed E…" at bounding box center [252, 136] width 505 height 272
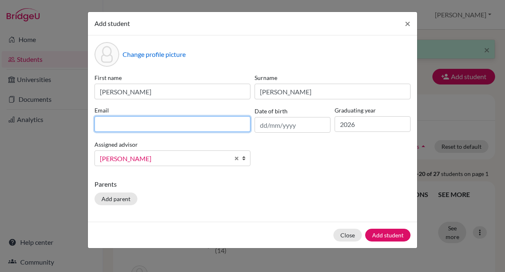
click at [191, 121] on input at bounding box center [172, 124] width 156 height 16
paste input "Mohamed Ilham Sid-Ali <ilmo07001@utb.vaxjo.se>"
click at [169, 127] on input "Mohamed Ilham Sid-Ali <ilmo07001@utb.vaxjo.se>" at bounding box center [172, 124] width 156 height 16
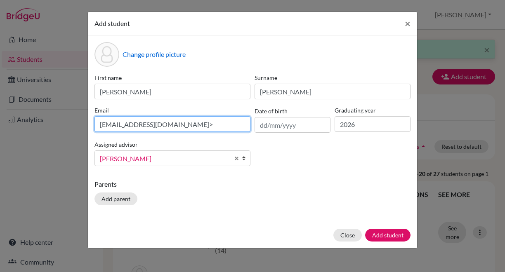
click at [182, 122] on input "ilmo07001@utb.vaxjo.se>" at bounding box center [172, 124] width 156 height 16
type input "[EMAIL_ADDRESS][DOMAIN_NAME]"
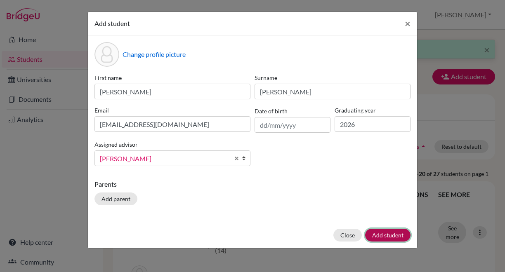
click at [387, 234] on button "Add student" at bounding box center [387, 235] width 45 height 13
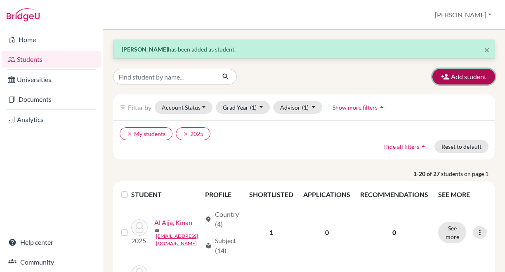
click at [455, 75] on button "Add student" at bounding box center [463, 77] width 63 height 16
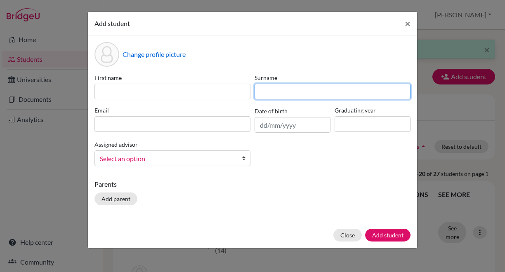
click at [348, 95] on input at bounding box center [333, 92] width 156 height 16
type input "Popa"
click at [365, 229] on button "Add student" at bounding box center [387, 235] width 45 height 13
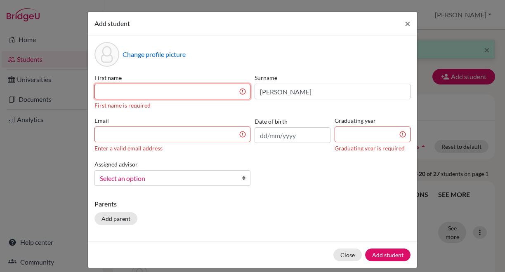
click at [173, 91] on input at bounding box center [172, 92] width 156 height 16
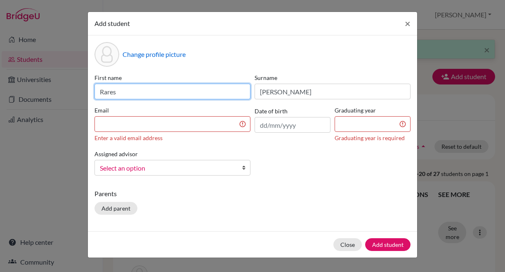
type input "Rares"
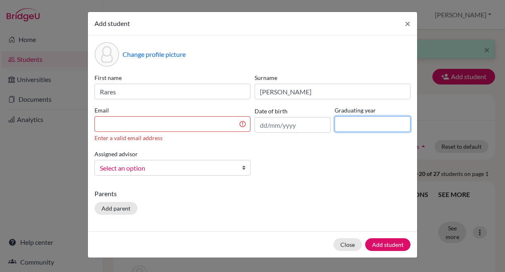
click at [340, 127] on input at bounding box center [373, 124] width 76 height 16
click at [340, 127] on input "2" at bounding box center [373, 124] width 76 height 16
type input "2026"
click at [244, 169] on b at bounding box center [246, 167] width 8 height 15
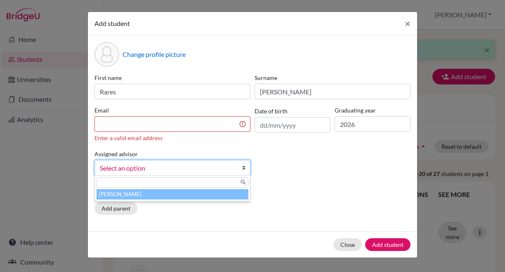
click at [208, 193] on li "Kennedy, Gilles" at bounding box center [173, 194] width 152 height 10
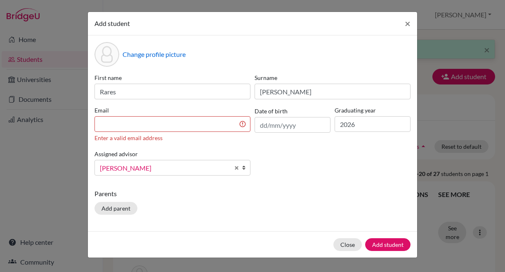
click at [441, 20] on div "Add student × Change profile picture First name Rares Surname Popa Email Enter …" at bounding box center [252, 136] width 505 height 272
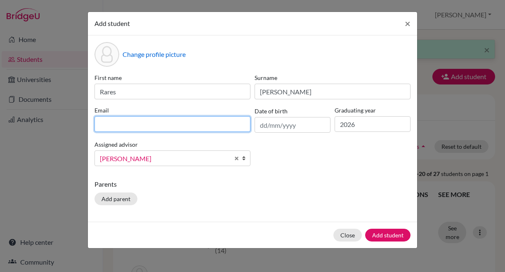
click at [159, 124] on input at bounding box center [172, 124] width 156 height 16
paste input "Popa Rares Andrei <rapo08001@utb.vaxjo.se>"
click at [158, 126] on input "Popa Rares Andrei <rapo08001@utb.vaxjo.se>" at bounding box center [172, 124] width 156 height 16
click at [177, 126] on input "rapo08001@utb.vaxjo.se>" at bounding box center [172, 124] width 156 height 16
type input "[EMAIL_ADDRESS][DOMAIN_NAME]"
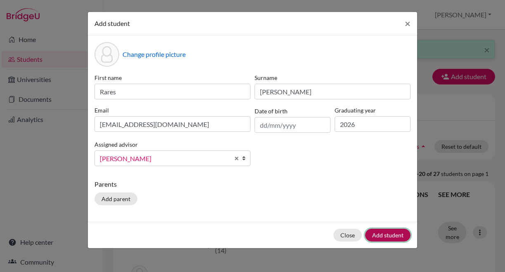
click at [384, 236] on button "Add student" at bounding box center [387, 235] width 45 height 13
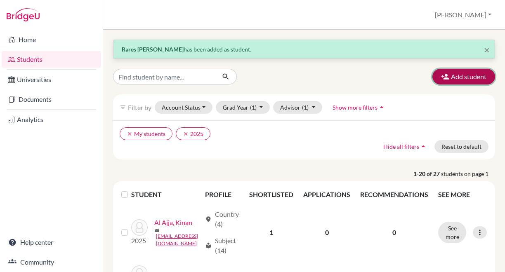
click at [459, 78] on button "Add student" at bounding box center [463, 77] width 63 height 16
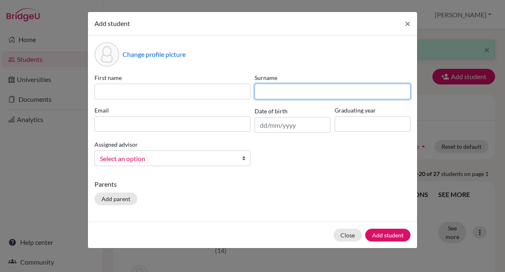
click at [340, 89] on input at bounding box center [333, 92] width 156 height 16
type input "Pripp"
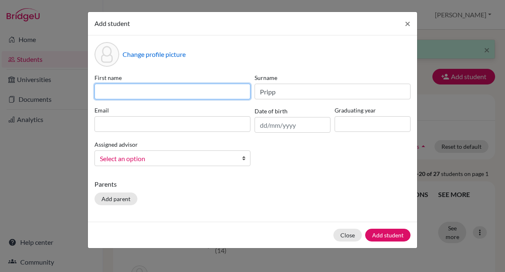
click at [245, 86] on input at bounding box center [172, 92] width 156 height 16
type input "Alexia"
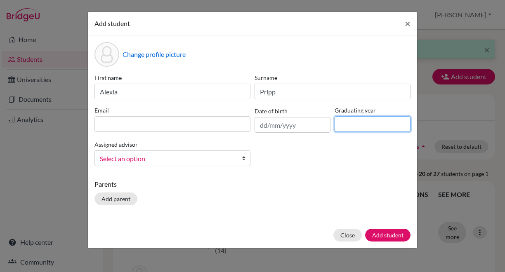
click at [351, 125] on input at bounding box center [373, 124] width 76 height 16
type input "2026"
click at [245, 160] on b at bounding box center [246, 158] width 8 height 15
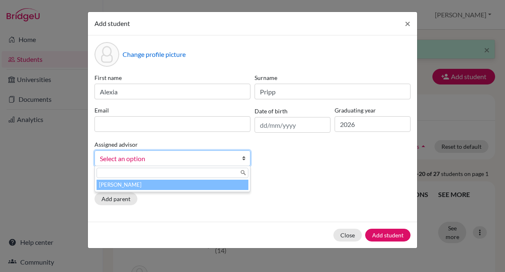
click at [207, 185] on li "Kennedy, Gilles" at bounding box center [173, 185] width 152 height 10
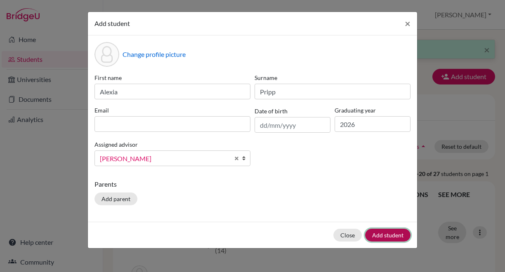
click at [399, 233] on button "Add student" at bounding box center [387, 235] width 45 height 13
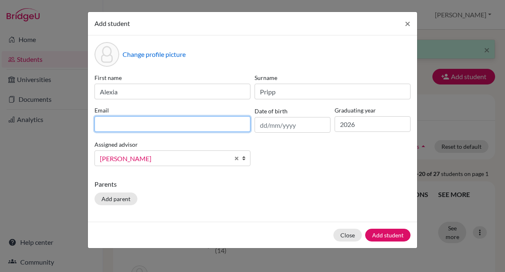
click at [177, 126] on input at bounding box center [172, 124] width 156 height 16
paste input "Pripp Alexia Ioana <alpr07001@utb.vaxjo.se>"
click at [156, 126] on input "Pripp Alexia Ioana <alpr07001@utb.vaxjo.se>" at bounding box center [172, 124] width 156 height 16
click at [181, 126] on input "alpr07001@utb.vaxjo.se>" at bounding box center [172, 124] width 156 height 16
type input "alpr07001@utb.vaxjo.se"
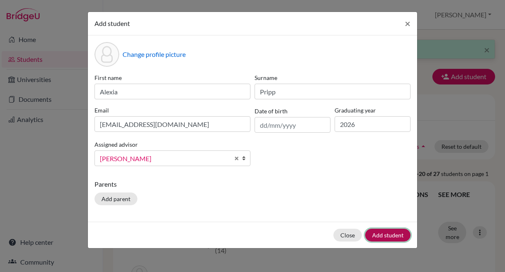
click at [384, 234] on button "Add student" at bounding box center [387, 235] width 45 height 13
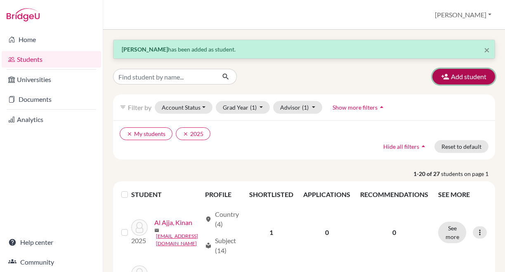
click at [461, 70] on button "Add student" at bounding box center [463, 77] width 63 height 16
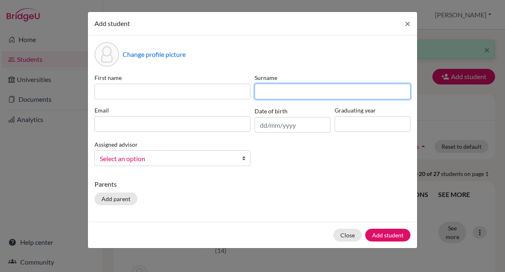
click at [341, 98] on input at bounding box center [333, 92] width 156 height 16
type input "Rahma"
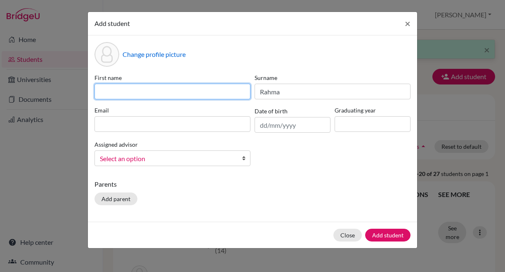
click at [237, 94] on input at bounding box center [172, 92] width 156 height 16
type input "Halaa"
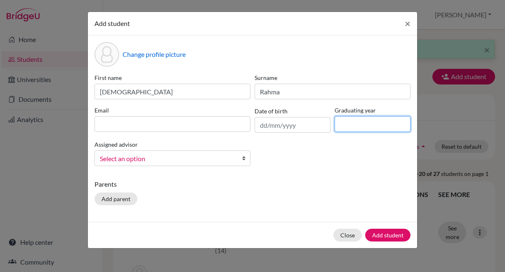
click at [347, 125] on input at bounding box center [373, 124] width 76 height 16
type input "2026"
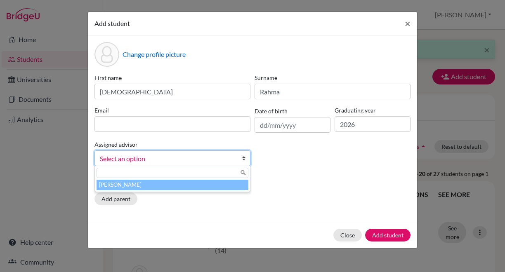
click at [243, 158] on b at bounding box center [246, 158] width 8 height 15
click at [197, 188] on li "Kennedy, Gilles" at bounding box center [173, 185] width 152 height 10
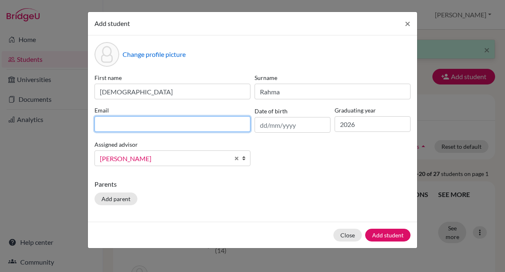
click at [172, 124] on input at bounding box center [172, 124] width 156 height 16
paste input "Rahma Halaa <hara06001@utb.vaxjo.se>"
click at [142, 125] on input "Rahma Halaa <hara06001@utb.vaxjo.se>" at bounding box center [172, 124] width 156 height 16
click at [176, 124] on input "hara06001@utb.vaxjo.se>" at bounding box center [172, 124] width 156 height 16
type input "hara06001@utb.vaxjo.se"
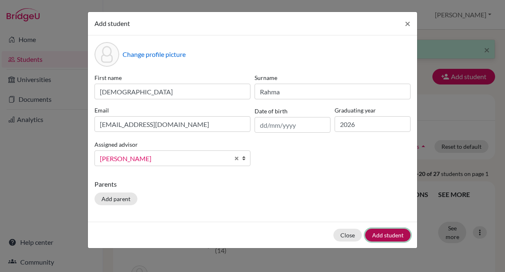
click at [388, 234] on button "Add student" at bounding box center [387, 235] width 45 height 13
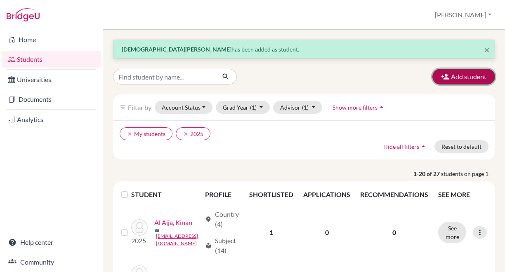
click at [466, 71] on button "Add student" at bounding box center [463, 77] width 63 height 16
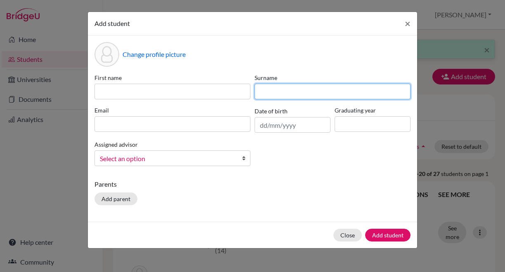
click at [304, 91] on input at bounding box center [333, 92] width 156 height 16
type input "Ramos Fonsêca"
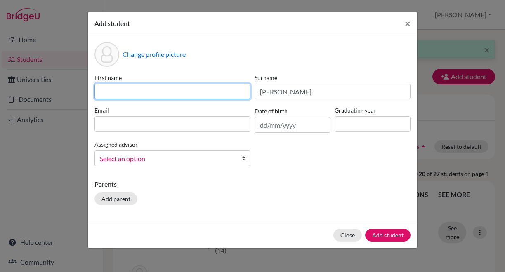
click at [228, 90] on input at bounding box center [172, 92] width 156 height 16
type input "Letícia"
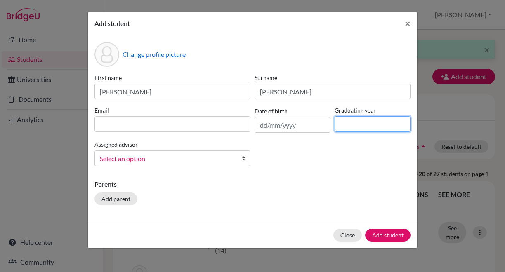
click at [350, 125] on input at bounding box center [373, 124] width 76 height 16
type input "2026"
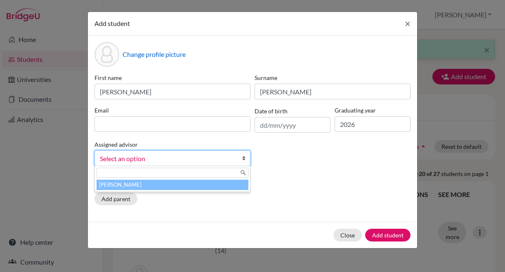
click at [244, 160] on b at bounding box center [246, 158] width 8 height 15
click at [201, 184] on li "Kennedy, Gilles" at bounding box center [173, 185] width 152 height 10
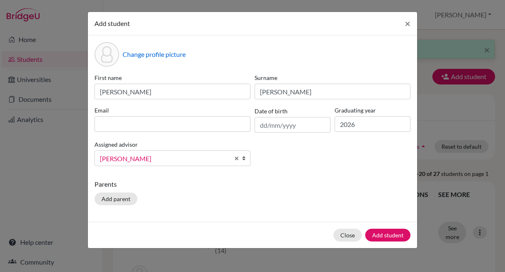
click at [481, 254] on div "Add student × Change profile picture First name Letícia Surname Ramos Fonsêca E…" at bounding box center [252, 136] width 505 height 272
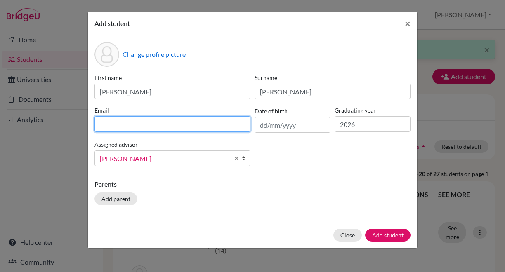
click at [193, 124] on input at bounding box center [172, 124] width 156 height 16
paste input "Ramos Fonsêca Leticia Ainoã <lera08001@utb.vaxjo.se>"
click at [172, 125] on input "Ramos Fonsêca Leticia Ainoã <lera08001@utb.vaxjo.se>" at bounding box center [172, 124] width 156 height 16
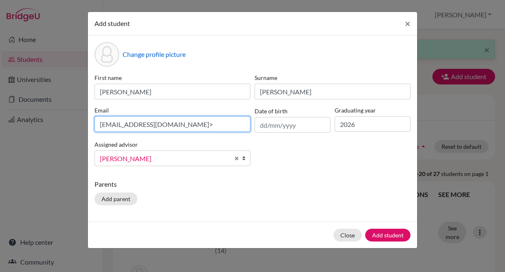
click at [174, 126] on input "lera08001@utb.vaxjo.se>" at bounding box center [172, 124] width 156 height 16
type input "lera08001@utb.vaxjo.se"
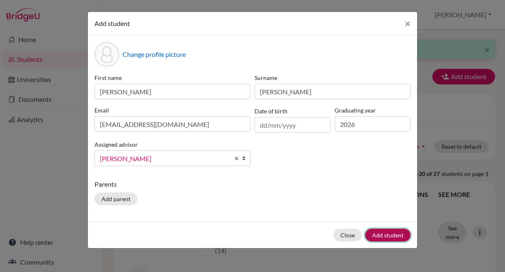
click at [390, 233] on button "Add student" at bounding box center [387, 235] width 45 height 13
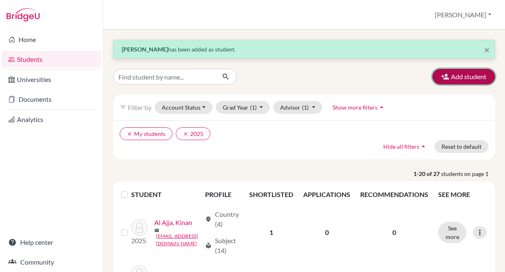
click at [456, 74] on button "Add student" at bounding box center [463, 77] width 63 height 16
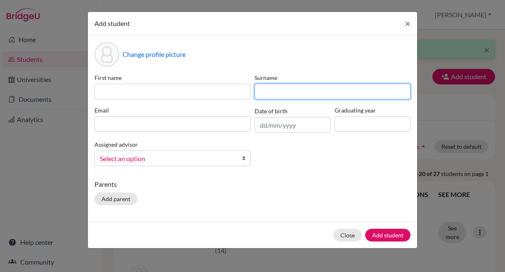
click at [342, 93] on input at bounding box center [333, 92] width 156 height 16
type input "Rosenquist"
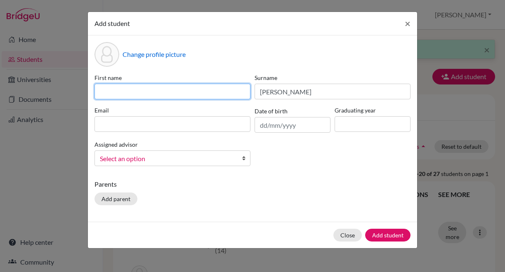
click at [205, 87] on input at bounding box center [172, 92] width 156 height 16
type input "Debora"
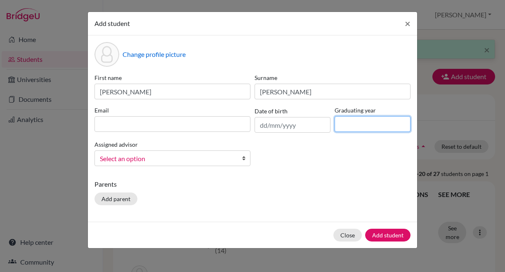
click at [352, 129] on input at bounding box center [373, 124] width 76 height 16
type input "2026"
click at [247, 158] on b at bounding box center [246, 158] width 8 height 15
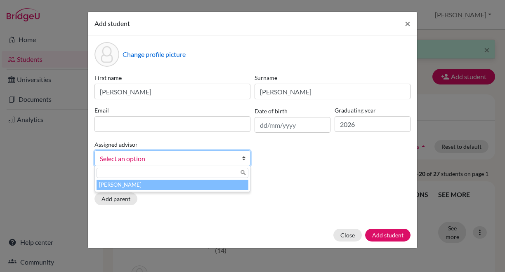
click at [202, 186] on li "Kennedy, Gilles" at bounding box center [173, 185] width 152 height 10
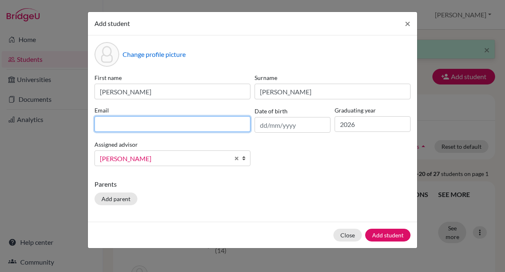
click at [163, 123] on input at bounding box center [172, 124] width 156 height 16
paste input "Rosenquist Debora Anthea <dero07001@utb.vaxjo.se>"
click at [170, 125] on input "Rosenquist Debora Anthea <dero07001@utb.vaxjo.se>" at bounding box center [172, 124] width 156 height 16
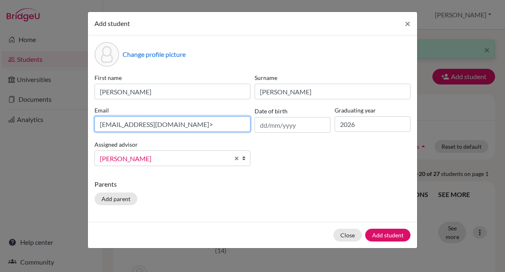
click at [179, 125] on input "dero07001@utb.vaxjo.se>" at bounding box center [172, 124] width 156 height 16
type input "dero07001@utb.vaxjo.se"
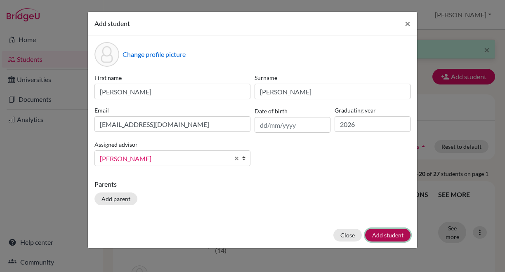
click at [378, 233] on button "Add student" at bounding box center [387, 235] width 45 height 13
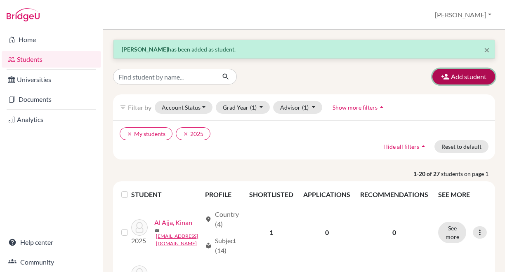
click at [458, 73] on button "Add student" at bounding box center [463, 77] width 63 height 16
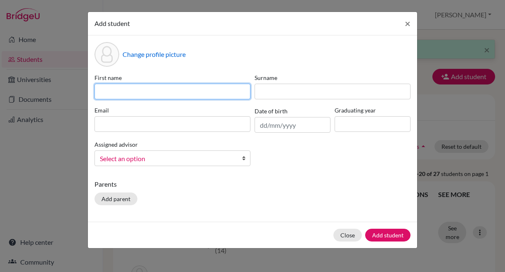
click at [222, 95] on input at bounding box center [172, 92] width 156 height 16
type input "Lana"
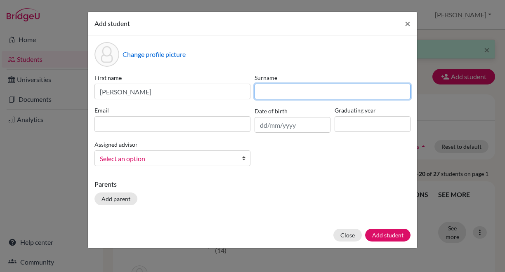
click at [273, 94] on input at bounding box center [333, 92] width 156 height 16
type input "Saad"
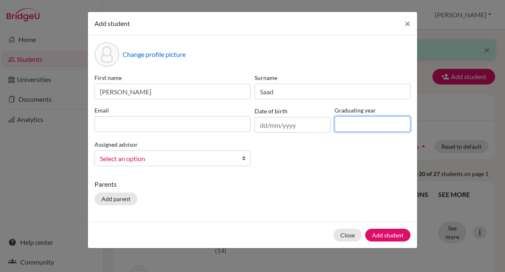
click at [344, 119] on input at bounding box center [373, 124] width 76 height 16
type input "2026"
click at [245, 160] on b at bounding box center [246, 158] width 8 height 15
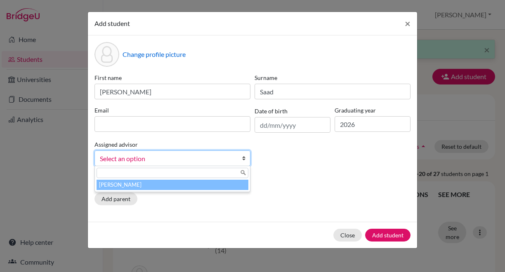
click at [198, 183] on li "Kennedy, Gilles" at bounding box center [173, 185] width 152 height 10
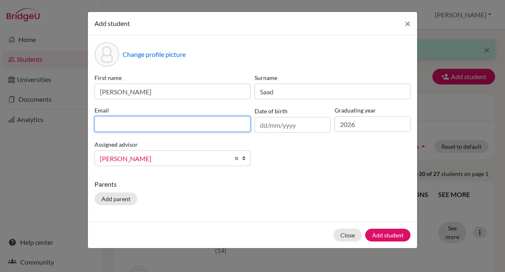
click at [185, 125] on input at bounding box center [172, 124] width 156 height 16
paste input "Saad Lana <lasa06003@utb.vaxjo.se>"
click at [132, 126] on input "Saad Lana <lasa06003@utb.vaxjo.se>" at bounding box center [172, 124] width 156 height 16
click at [176, 126] on input "lasa06003@utb.vaxjo.se>" at bounding box center [172, 124] width 156 height 16
type input "lasa06003@utb.vaxjo.se"
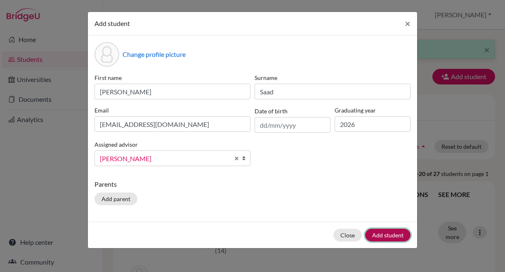
click at [384, 234] on button "Add student" at bounding box center [387, 235] width 45 height 13
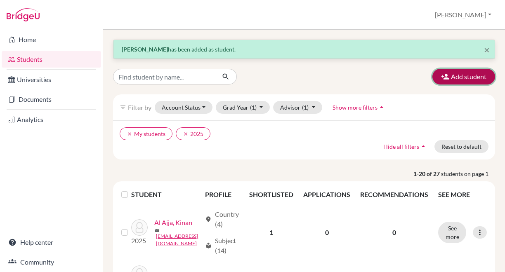
click at [466, 77] on button "Add student" at bounding box center [463, 77] width 63 height 16
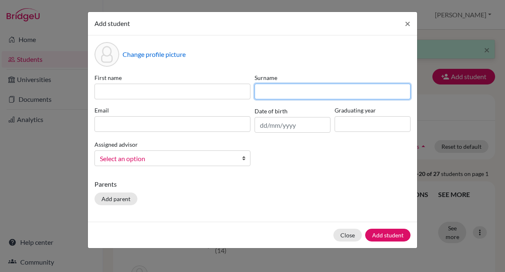
click at [328, 95] on input at bounding box center [333, 92] width 156 height 16
type input "Sassier"
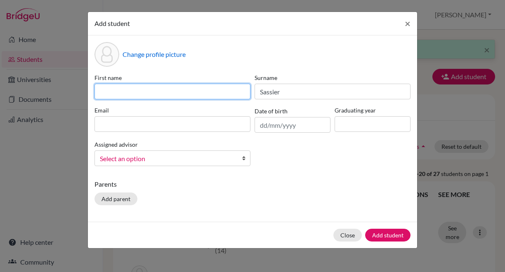
click at [235, 97] on input at bounding box center [172, 92] width 156 height 16
type input "Charles-Eric"
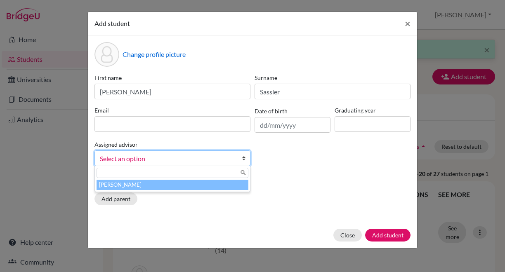
click at [245, 159] on b at bounding box center [246, 158] width 8 height 15
click at [216, 188] on li "Kennedy, Gilles" at bounding box center [173, 185] width 152 height 10
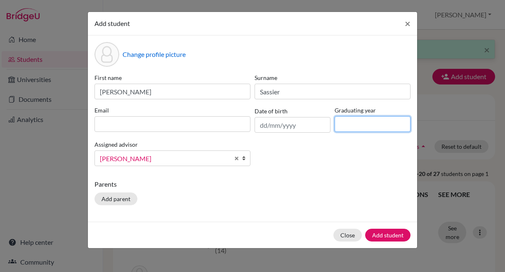
click at [380, 125] on input at bounding box center [373, 124] width 76 height 16
type input "2026"
click at [443, 14] on div "Add student × Change profile picture First name Charles-Eric Surname Sassier Em…" at bounding box center [252, 136] width 505 height 272
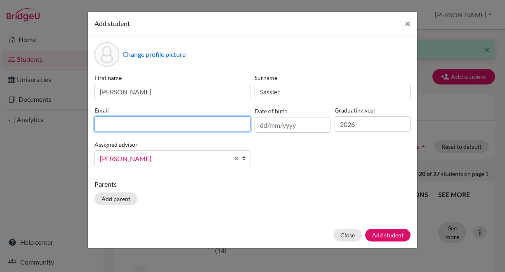
click at [162, 125] on input at bounding box center [172, 124] width 156 height 16
paste input "Sassier Charles-Eric <chsa07001@utb.vaxjo.se>"
drag, startPoint x: 162, startPoint y: 125, endPoint x: 145, endPoint y: 124, distance: 16.5
click at [145, 124] on input "Sassier Charles-Eric <chsa07001@utb.vaxjo.se>" at bounding box center [172, 124] width 156 height 16
click at [162, 126] on input "Sassier Charles-Eric <chsa07001@utb.vaxjo.se>" at bounding box center [172, 124] width 156 height 16
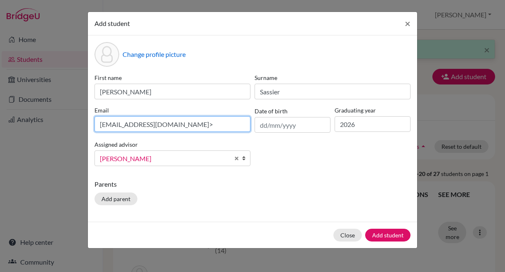
click at [180, 126] on input "chsa07001@utb.vaxjo.se>" at bounding box center [172, 124] width 156 height 16
type input "chsa07001@utb.vaxjo.se"
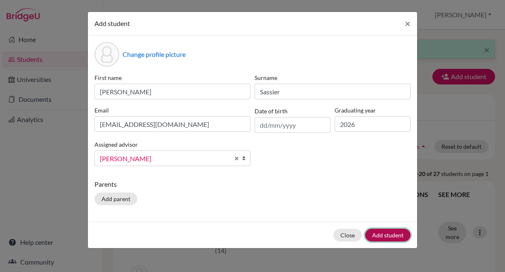
click at [375, 233] on button "Add student" at bounding box center [387, 235] width 45 height 13
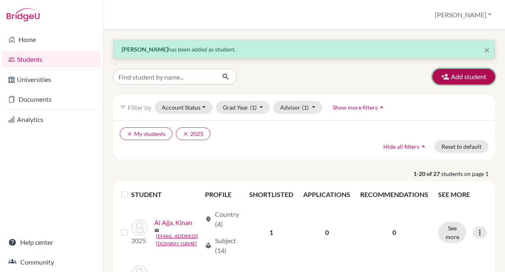
click at [465, 74] on button "Add student" at bounding box center [463, 77] width 63 height 16
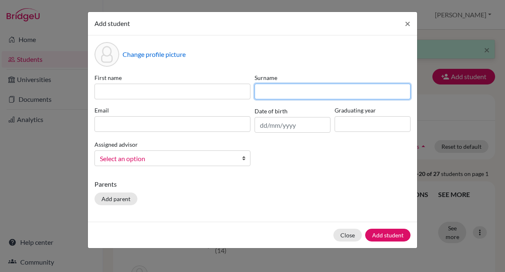
click at [305, 95] on input at bounding box center [333, 92] width 156 height 16
type input "Senderovich"
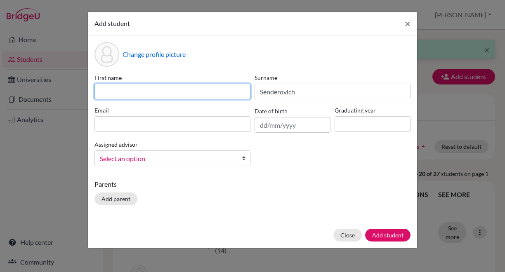
click at [218, 92] on input at bounding box center [172, 92] width 156 height 16
type input "Andrei"
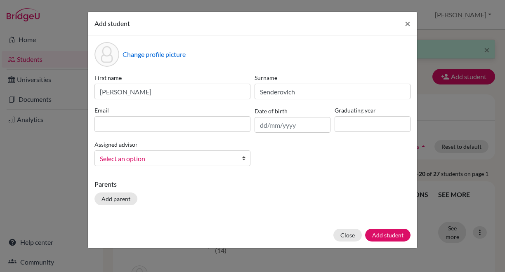
click at [245, 159] on b at bounding box center [246, 158] width 8 height 15
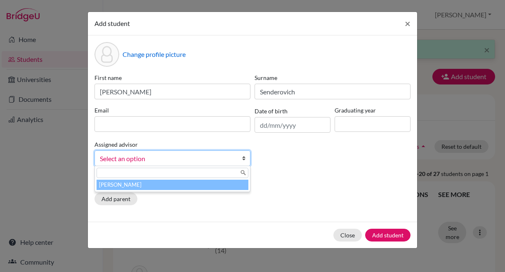
click at [212, 184] on li "Kennedy, Gilles" at bounding box center [173, 185] width 152 height 10
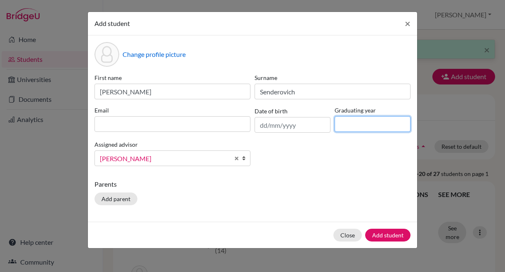
click at [354, 126] on input at bounding box center [373, 124] width 76 height 16
click at [354, 126] on input "2" at bounding box center [373, 124] width 76 height 16
type input "2026"
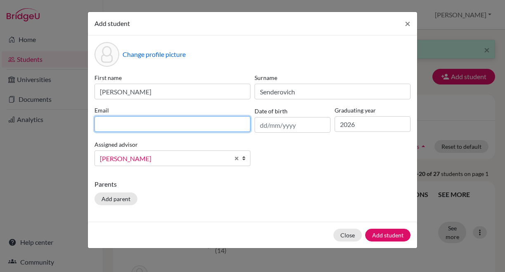
click at [199, 124] on input at bounding box center [172, 124] width 156 height 16
paste input "Senderovich Andrei <anse08002@utb.vaxjo.se>"
click at [163, 126] on input "Senderovich Andrei <anse08002@utb.vaxjo.se>" at bounding box center [172, 124] width 156 height 16
click at [180, 128] on input "anse08002@utb.vaxjo.se>" at bounding box center [172, 124] width 156 height 16
type input "anse08002@utb.vaxjo.se"
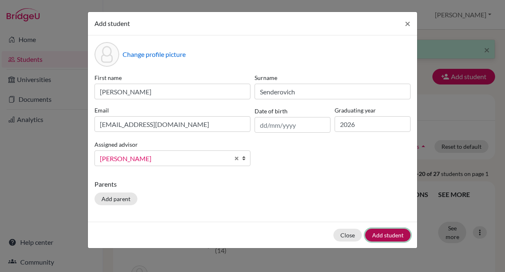
click at [385, 235] on button "Add student" at bounding box center [387, 235] width 45 height 13
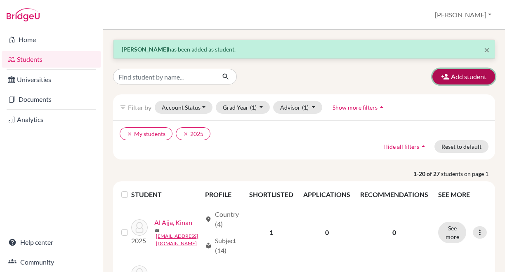
click at [455, 75] on button "Add student" at bounding box center [463, 77] width 63 height 16
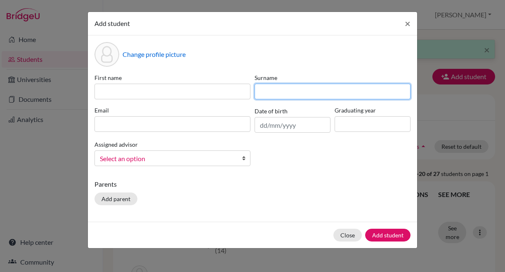
click at [275, 92] on input at bounding box center [333, 92] width 156 height 16
type input "Serra Negra Ferreira"
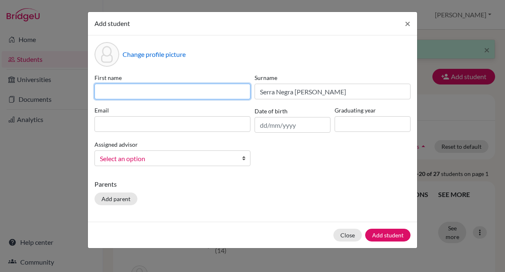
click at [220, 91] on input at bounding box center [172, 92] width 156 height 16
type input "Davi"
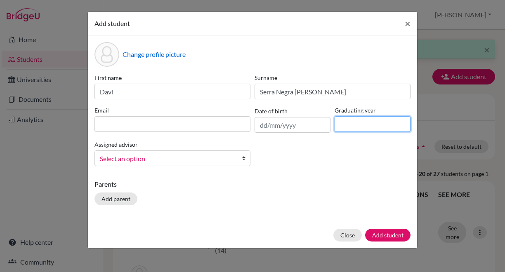
click at [344, 122] on input at bounding box center [373, 124] width 76 height 16
type input "2026"
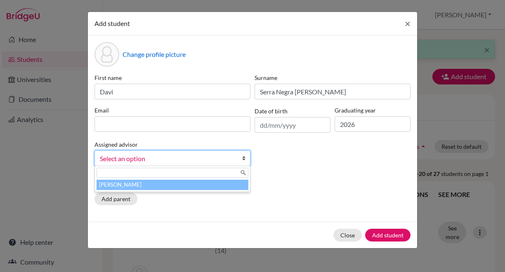
click at [244, 161] on b at bounding box center [246, 158] width 8 height 15
click at [205, 185] on li "Kennedy, Gilles" at bounding box center [173, 185] width 152 height 10
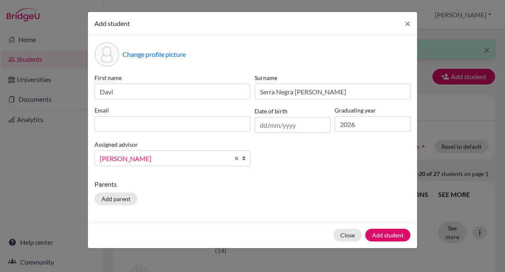
click at [488, 102] on div "Add student × Change profile picture First name Davi Surname Serra Negra Ferrei…" at bounding box center [252, 136] width 505 height 272
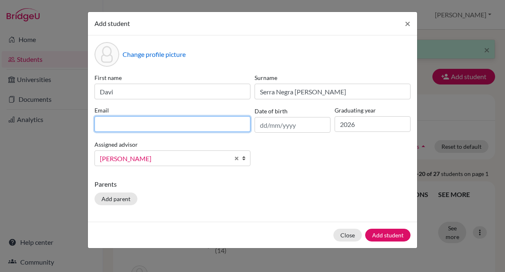
click at [190, 121] on input at bounding box center [172, 124] width 156 height 16
paste input "Serra Negra Ferreira Davi <dase07001@utb.vaxjo.se>"
click at [169, 124] on input "Serra Negra Ferreira Davi <dase07001@utb.vaxjo.se>" at bounding box center [172, 124] width 156 height 16
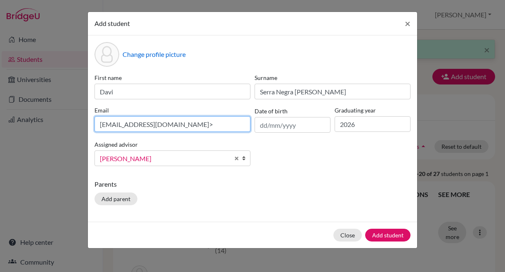
click at [180, 125] on input "dase07001@utb.vaxjo.se>" at bounding box center [172, 124] width 156 height 16
type input "dase07001@utb.vaxjo.se"
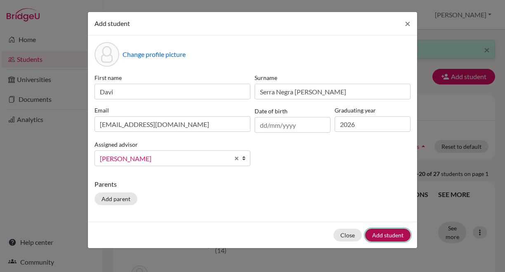
click at [388, 233] on button "Add student" at bounding box center [387, 235] width 45 height 13
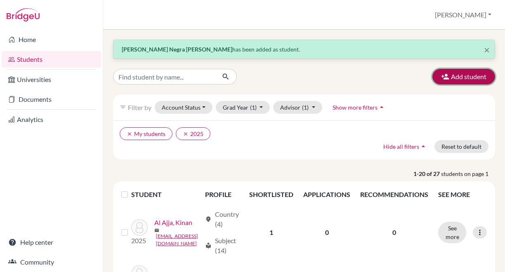
click at [463, 78] on button "Add student" at bounding box center [463, 77] width 63 height 16
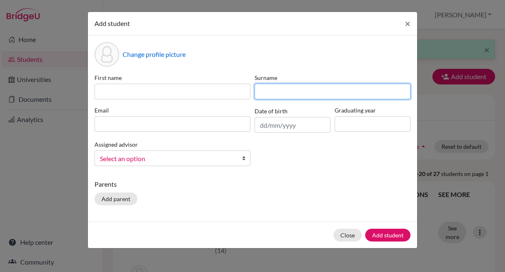
click at [321, 92] on input at bounding box center [333, 92] width 156 height 16
type input "Shahzad"
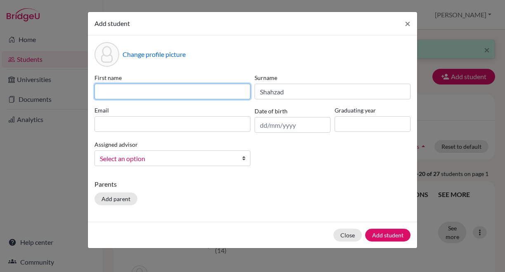
click at [242, 90] on input at bounding box center [172, 92] width 156 height 16
type input "Nimra"
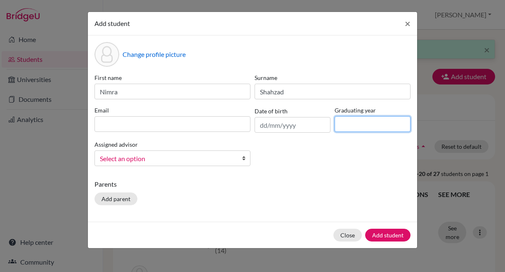
click at [355, 124] on input at bounding box center [373, 124] width 76 height 16
click at [355, 124] on input "20" at bounding box center [373, 124] width 76 height 16
type input "2026"
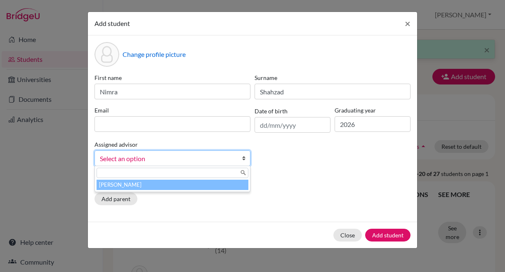
click at [244, 160] on b at bounding box center [246, 158] width 8 height 15
click at [199, 183] on li "Kennedy, Gilles" at bounding box center [173, 185] width 152 height 10
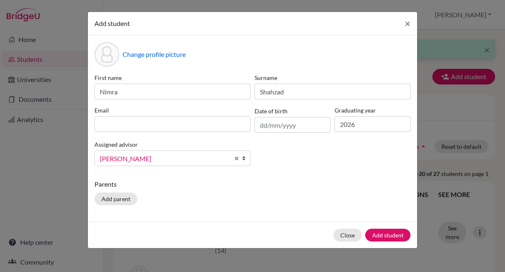
click at [439, 40] on div "Add student × Change profile picture First name Nimra Surname Shahzad Email Dat…" at bounding box center [252, 136] width 505 height 272
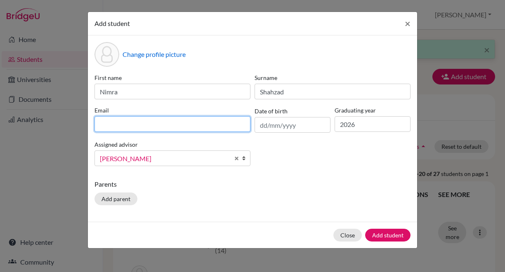
click at [203, 120] on input at bounding box center [172, 124] width 156 height 16
paste input "Shahzad Nimra <nish07001@utb.vaxjo.se>"
click at [149, 123] on input "Shahzad Nimra <nish07001@utb.vaxjo.se>" at bounding box center [172, 124] width 156 height 16
click at [177, 125] on input "nish07001@utb.vaxjo.se>" at bounding box center [172, 124] width 156 height 16
type input "nish07001@utb.vaxjo.se"
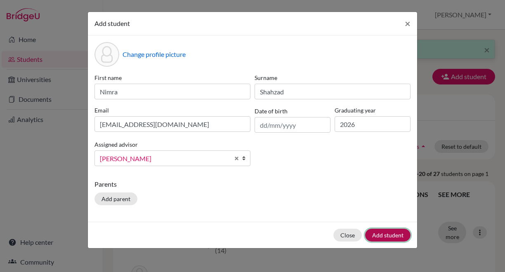
click at [381, 234] on button "Add student" at bounding box center [387, 235] width 45 height 13
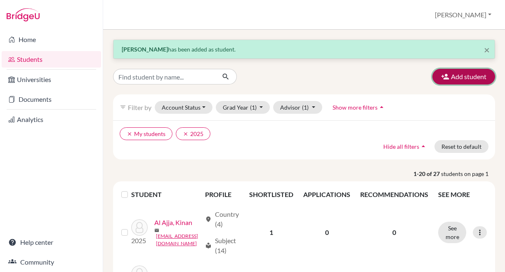
click at [459, 77] on button "Add student" at bounding box center [463, 77] width 63 height 16
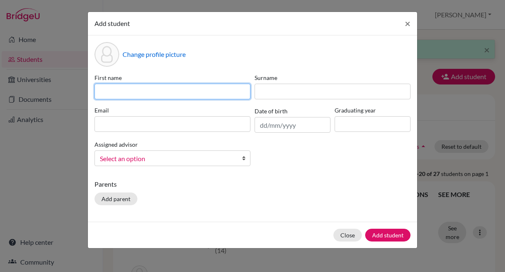
click at [210, 88] on input at bounding box center [172, 92] width 156 height 16
type input "Avani"
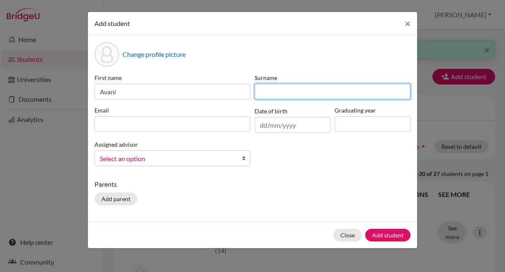
click at [285, 93] on input at bounding box center [333, 92] width 156 height 16
type input "Sharma"
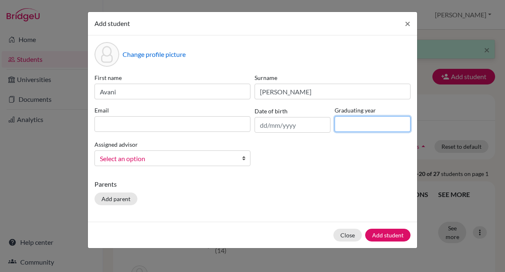
click at [343, 120] on input at bounding box center [373, 124] width 76 height 16
type input "2026"
click at [244, 160] on b at bounding box center [246, 158] width 8 height 15
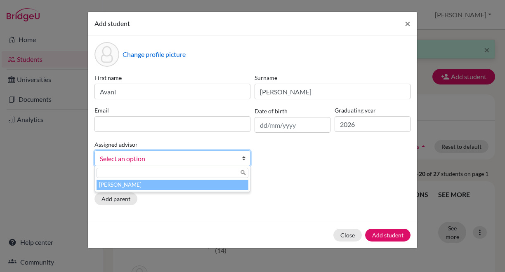
click at [217, 183] on li "Kennedy, Gilles" at bounding box center [173, 185] width 152 height 10
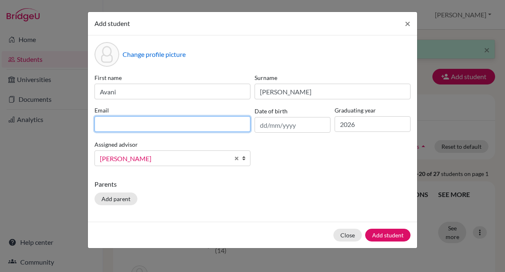
click at [202, 122] on input at bounding box center [172, 124] width 156 height 16
paste input "Sharma Avani <avsh08001@utb.vaxjo.se>"
click at [146, 125] on input "Sharma Avani <avsh08001@utb.vaxjo.se>" at bounding box center [172, 124] width 156 height 16
click at [181, 123] on input "avsh08001@utb.vaxjo.se>" at bounding box center [172, 124] width 156 height 16
type input "avsh08001@utb.vaxjo.se"
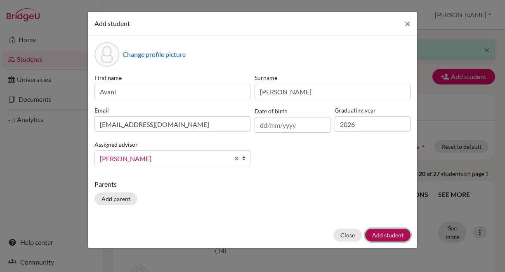
click at [382, 233] on button "Add student" at bounding box center [387, 235] width 45 height 13
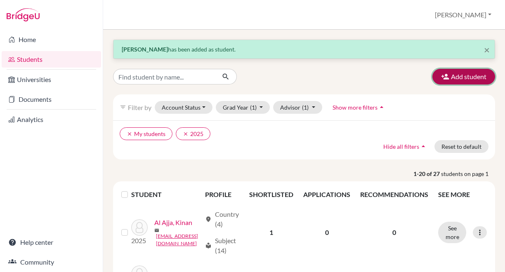
click at [468, 75] on button "Add student" at bounding box center [463, 77] width 63 height 16
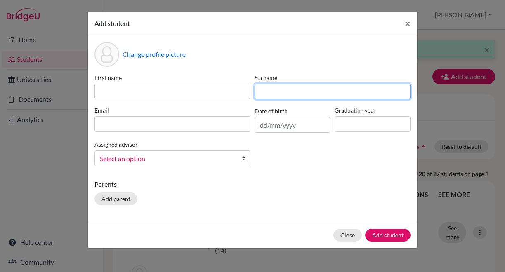
click at [315, 91] on input at bounding box center [333, 92] width 156 height 16
type input "Singh"
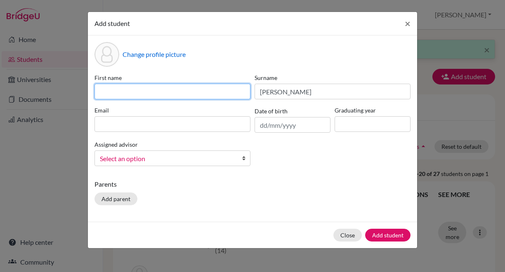
click at [231, 96] on input at bounding box center [172, 92] width 156 height 16
type input "Vigya"
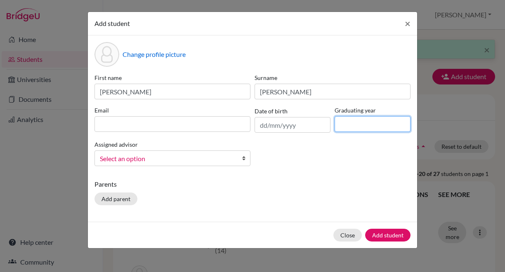
click at [356, 129] on input at bounding box center [373, 124] width 76 height 16
type input "2026"
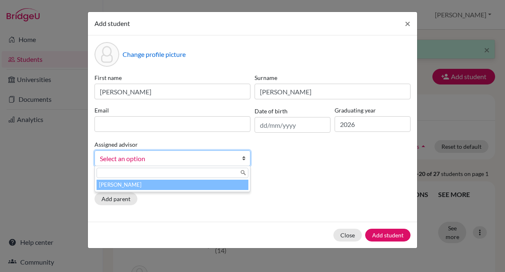
click at [243, 160] on b at bounding box center [246, 158] width 8 height 15
click at [200, 182] on li "Kennedy, Gilles" at bounding box center [173, 185] width 152 height 10
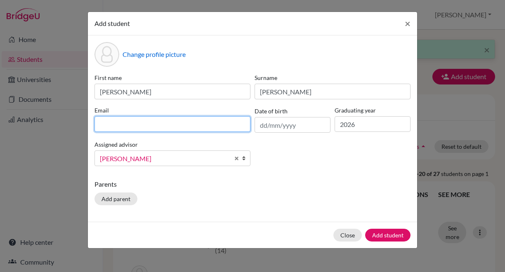
click at [204, 125] on input at bounding box center [172, 124] width 156 height 16
paste input "Singh Vigya <visi08001@utb.vaxjo.se>"
click at [139, 125] on input "Singh Vigya <visi08001@utb.vaxjo.se>" at bounding box center [172, 124] width 156 height 16
click at [174, 125] on input "visi08001@utb.vaxjo.se>" at bounding box center [172, 124] width 156 height 16
type input "visi08001@utb.vaxjo.se"
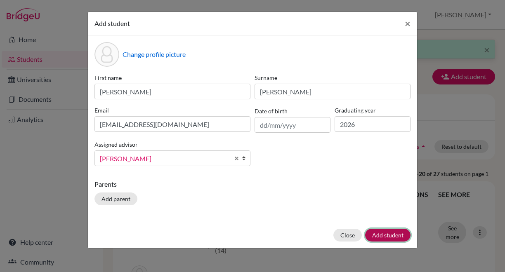
click at [372, 233] on button "Add student" at bounding box center [387, 235] width 45 height 13
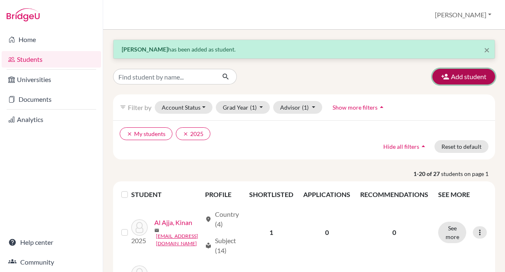
click at [465, 78] on button "Add student" at bounding box center [463, 77] width 63 height 16
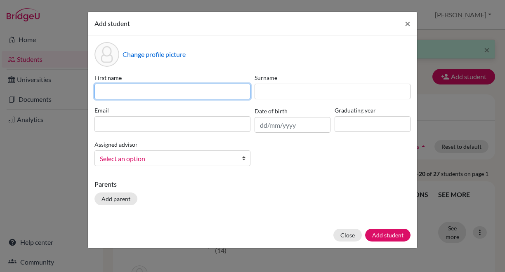
click at [213, 90] on input at bounding box center [172, 92] width 156 height 16
type input "Oscar"
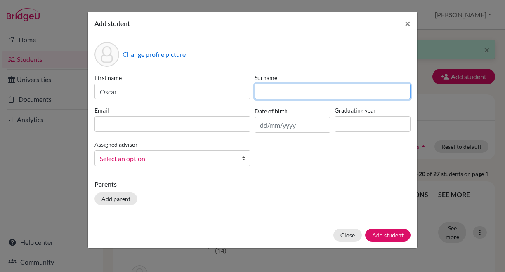
click at [270, 90] on input at bounding box center [333, 92] width 156 height 16
type input "Stirling"
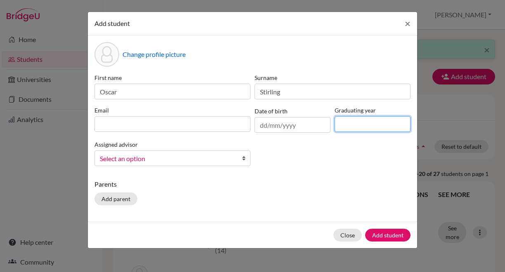
click at [343, 121] on input at bounding box center [373, 124] width 76 height 16
type input "2026"
click at [244, 161] on b at bounding box center [246, 158] width 8 height 15
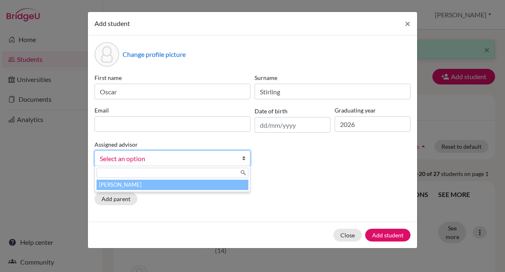
click at [212, 184] on li "Kennedy, Gilles" at bounding box center [173, 185] width 152 height 10
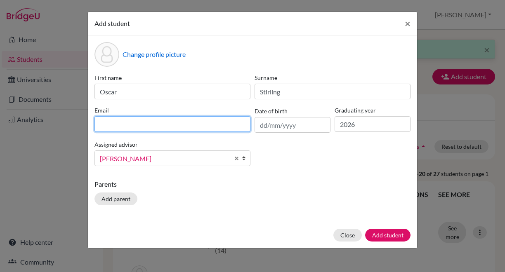
click at [159, 123] on input at bounding box center [172, 124] width 156 height 16
paste input "Stirling Oscar William <osst07001@utb.vaxjo.se>"
click at [167, 124] on input "Stirling Oscar William <osst07001@utb.vaxjo.se>" at bounding box center [172, 124] width 156 height 16
click at [176, 125] on input "osst07001@utb.vaxjo.se>" at bounding box center [172, 124] width 156 height 16
type input "osst07001@utb.vaxjo.se"
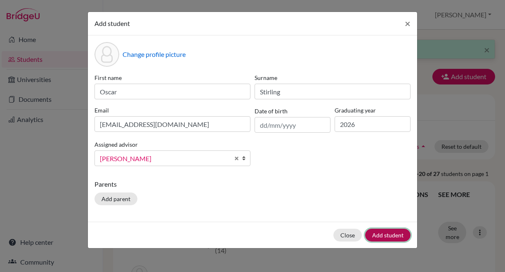
click at [378, 231] on button "Add student" at bounding box center [387, 235] width 45 height 13
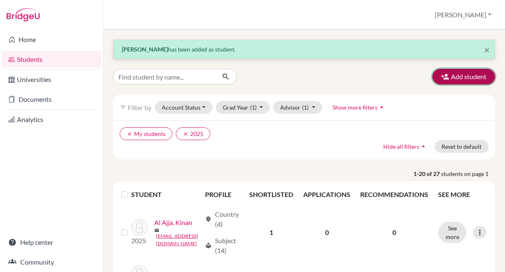
click at [459, 75] on button "Add student" at bounding box center [463, 77] width 63 height 16
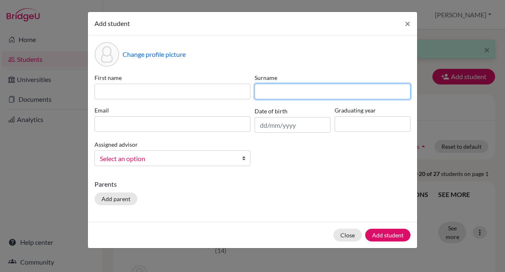
click at [264, 95] on input at bounding box center [333, 92] width 156 height 16
type input "Thapa Vaca"
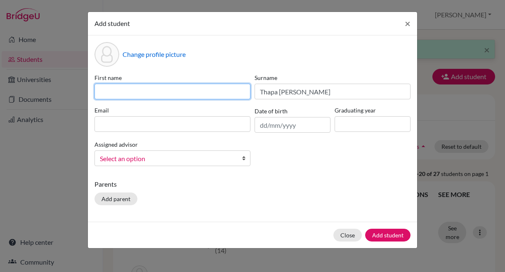
click at [231, 90] on input at bounding box center [172, 92] width 156 height 16
type input "Amisha"
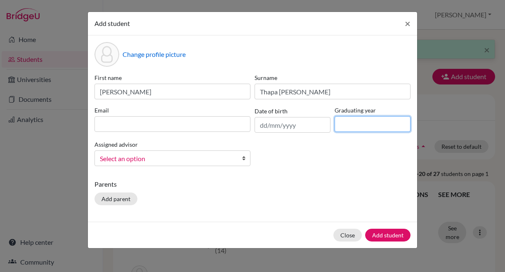
click at [342, 123] on input at bounding box center [373, 124] width 76 height 16
type input "2026"
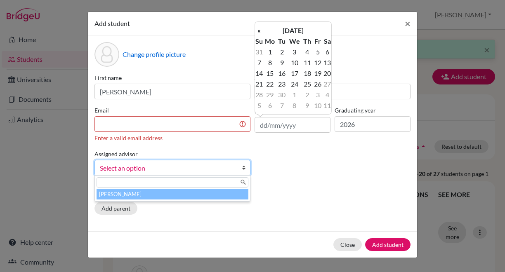
click at [217, 196] on li "Kennedy, Gilles" at bounding box center [173, 194] width 152 height 10
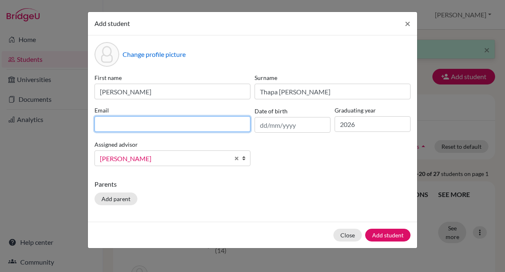
click at [186, 118] on input at bounding box center [172, 124] width 156 height 16
paste input "Thapa Vaca Amisha Anahi <amva07001@utb.vaxjo.se>"
click at [168, 125] on input "Thapa Vaca Amisha Anahi <amva07001@utb.vaxjo.se>" at bounding box center [172, 124] width 156 height 16
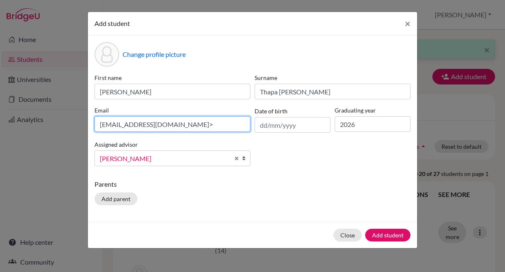
click at [177, 127] on input "amva07001@utb.vaxjo.se>" at bounding box center [172, 124] width 156 height 16
type input "amva07001@utb.vaxjo.se"
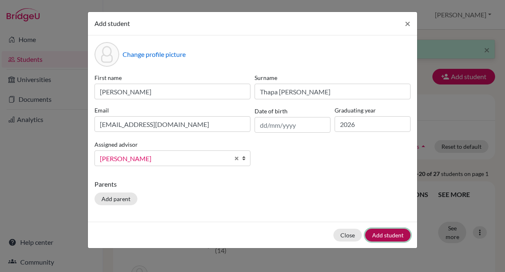
click at [386, 235] on button "Add student" at bounding box center [387, 235] width 45 height 13
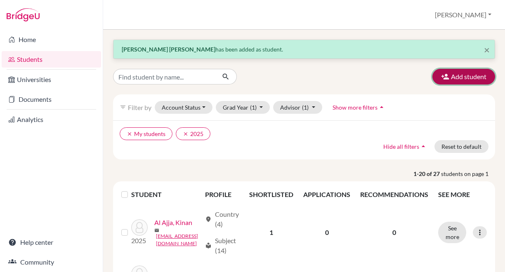
click at [461, 75] on button "Add student" at bounding box center [463, 77] width 63 height 16
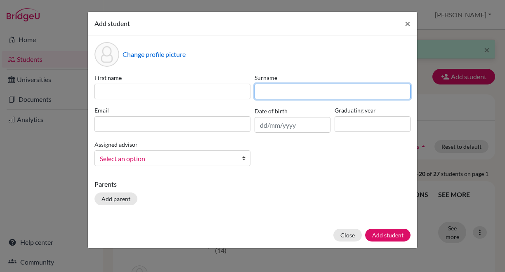
click at [272, 85] on input at bounding box center [333, 92] width 156 height 16
type input "Tojzan"
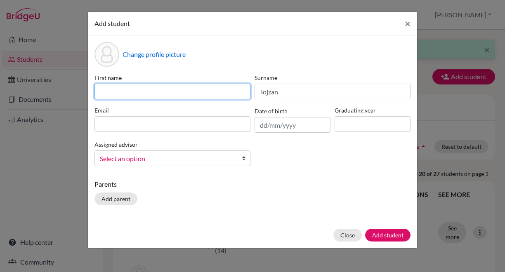
click at [208, 93] on input at bounding box center [172, 92] width 156 height 16
type input "Kata"
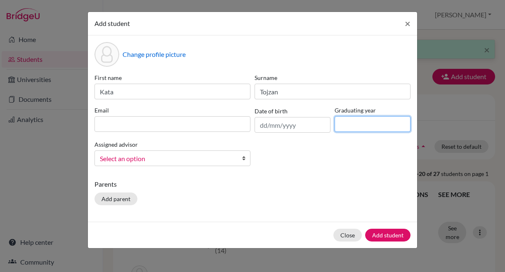
click at [347, 124] on input at bounding box center [373, 124] width 76 height 16
type input "2026"
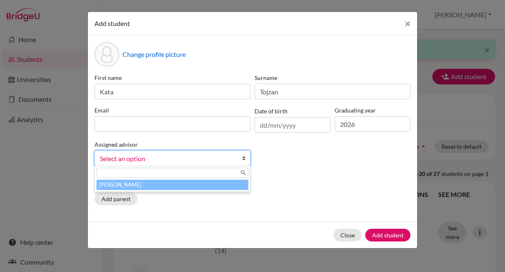
click at [243, 159] on b at bounding box center [246, 158] width 8 height 15
click at [196, 184] on li "Kennedy, Gilles" at bounding box center [173, 185] width 152 height 10
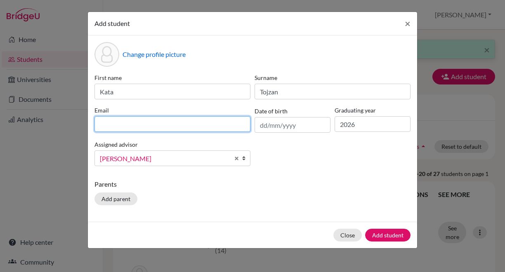
click at [182, 125] on input at bounding box center [172, 124] width 156 height 16
paste input "Tojzan Kata Carola <kato08001@utb.vaxjo.se>"
click at [158, 123] on input "Tojzan Kata Carola <kato08001@utb.vaxjo.se>" at bounding box center [172, 124] width 156 height 16
click at [182, 127] on input "kato08001@utb.vaxjo.se>" at bounding box center [172, 124] width 156 height 16
type input "kato08001@utb.vaxjo.se"
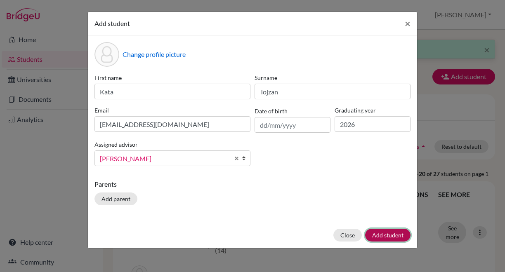
click at [379, 235] on button "Add student" at bounding box center [387, 235] width 45 height 13
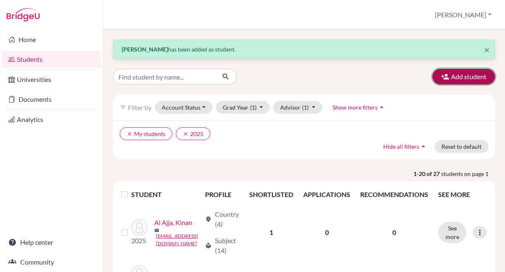
click at [454, 77] on button "Add student" at bounding box center [463, 77] width 63 height 16
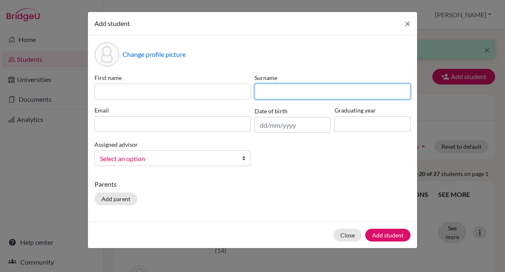
click at [306, 94] on input at bounding box center [333, 92] width 156 height 16
type input "Tracz"
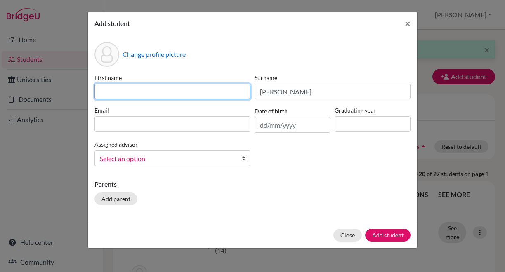
click at [234, 87] on input at bounding box center [172, 92] width 156 height 16
type input "Gabriela"
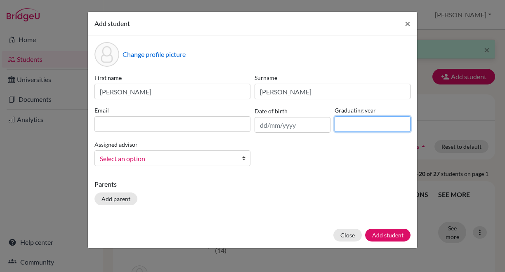
click at [349, 125] on input at bounding box center [373, 124] width 76 height 16
type input "2026"
click at [243, 158] on b at bounding box center [246, 158] width 8 height 15
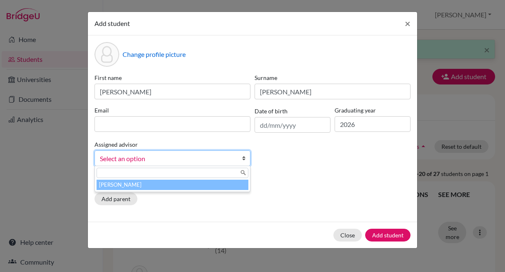
click at [196, 184] on li "Kennedy, Gilles" at bounding box center [173, 185] width 152 height 10
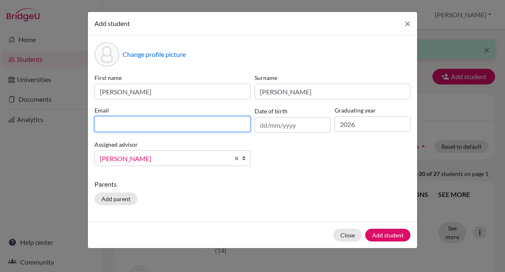
click at [193, 122] on input at bounding box center [172, 124] width 156 height 16
paste input "Tracz Gabriela <gatr05001@utb.vaxjo.se>"
click at [146, 125] on input "Tracz Gabriela <gatr05001@utb.vaxjo.se>" at bounding box center [172, 124] width 156 height 16
click at [184, 127] on input "gatr05001@utb.vaxjo.se>" at bounding box center [172, 124] width 156 height 16
type input "gatr05001@utb.vaxjo.se"
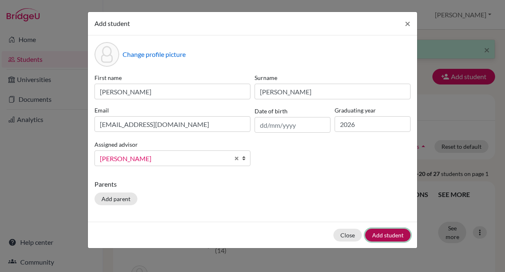
click at [383, 236] on button "Add student" at bounding box center [387, 235] width 45 height 13
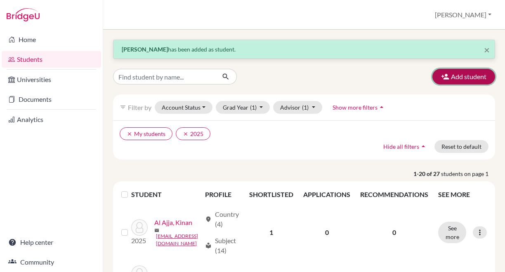
click at [453, 73] on button "Add student" at bounding box center [463, 77] width 63 height 16
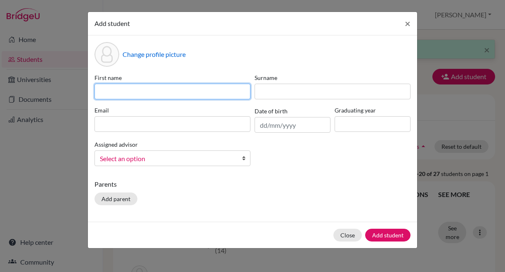
click at [151, 93] on input at bounding box center [172, 92] width 156 height 16
type input "Dimitrije"
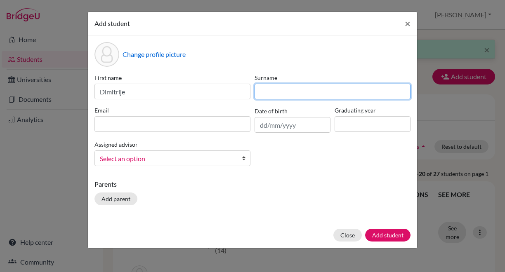
click at [267, 90] on input at bounding box center [333, 92] width 156 height 16
type input "Vasiljevic"
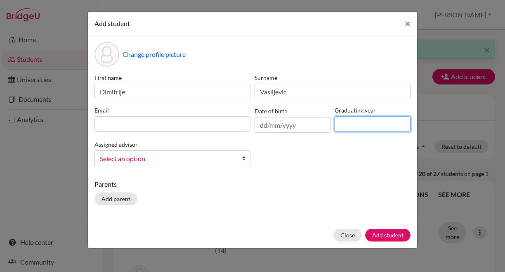
click at [344, 123] on input at bounding box center [373, 124] width 76 height 16
type input "2026"
click at [244, 160] on b at bounding box center [246, 158] width 8 height 15
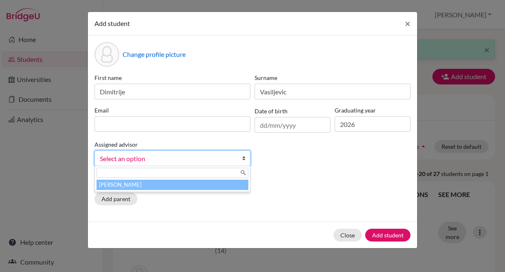
click at [198, 186] on li "Kennedy, Gilles" at bounding box center [173, 185] width 152 height 10
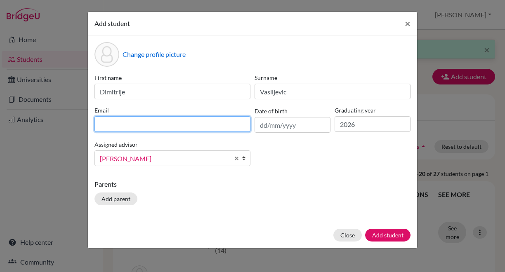
click at [162, 122] on input at bounding box center [172, 124] width 156 height 16
paste input "Tracz Gabriela <gatr05001@utb.vaxjo.se>"
type input "T"
paste input "Vasiljevic Dimitrije <diva08001@utb.vaxjo.se>"
click at [160, 122] on input "Vasiljevic Dimitrije <diva08001@utb.vaxjo.se>" at bounding box center [172, 124] width 156 height 16
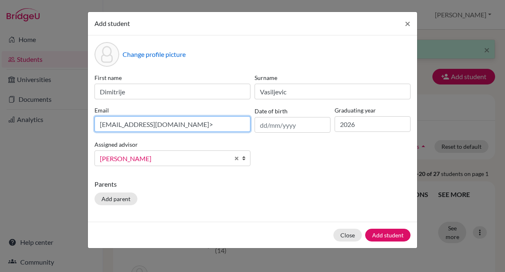
click at [181, 127] on input "diva08001@utb.vaxjo.se>" at bounding box center [172, 124] width 156 height 16
type input "diva08001@utb.vaxjo.se"
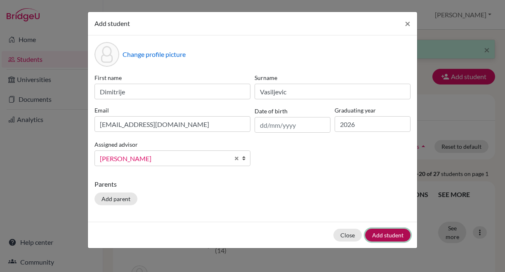
click at [387, 234] on button "Add student" at bounding box center [387, 235] width 45 height 13
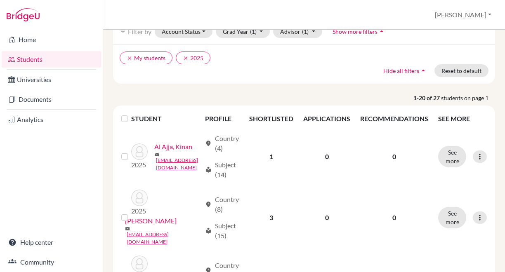
scroll to position [75, 0]
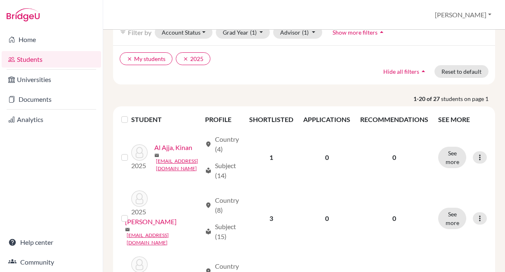
click at [50, 59] on link "Students" at bounding box center [51, 59] width 99 height 17
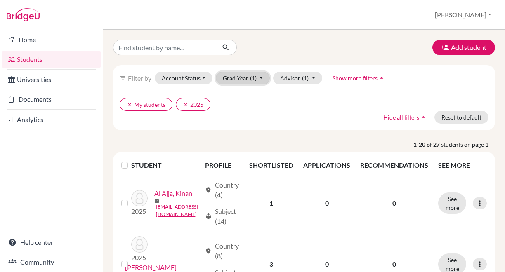
click at [261, 78] on button "Grad Year (1)" at bounding box center [243, 78] width 54 height 13
click at [232, 94] on span "2026" at bounding box center [233, 96] width 15 height 10
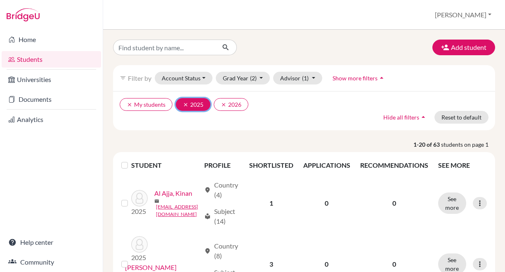
click at [186, 102] on icon "clear" at bounding box center [186, 105] width 6 height 6
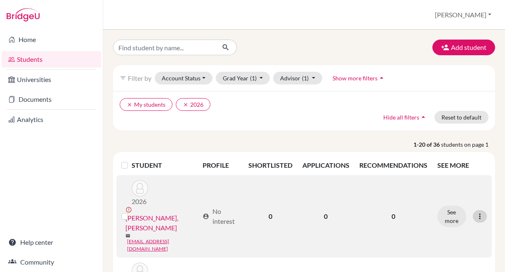
click at [476, 212] on icon at bounding box center [480, 216] width 8 height 8
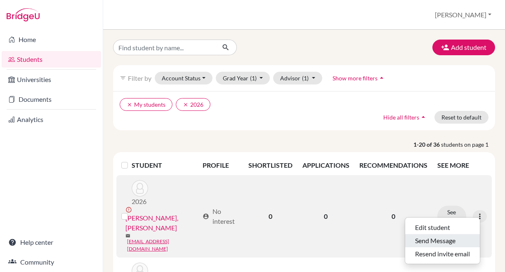
click at [439, 241] on button "Send Message" at bounding box center [442, 240] width 75 height 13
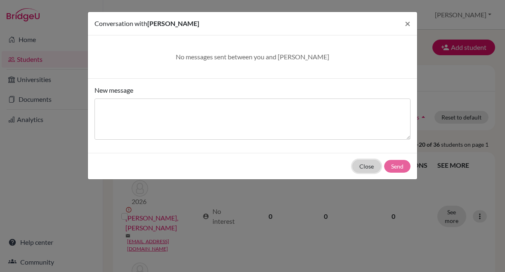
click at [369, 164] on button "Close" at bounding box center [366, 166] width 28 height 13
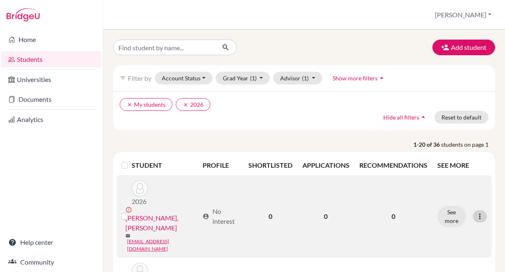
click at [476, 212] on icon at bounding box center [480, 216] width 8 height 8
